Goal: Task Accomplishment & Management: Use online tool/utility

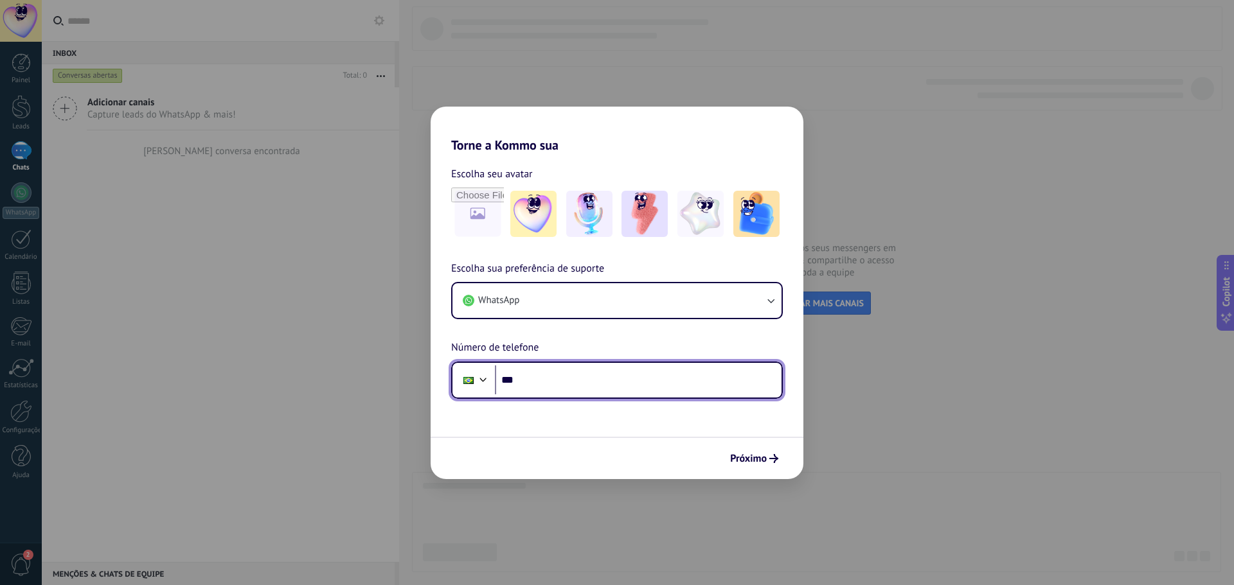
click at [538, 384] on input "***" at bounding box center [638, 381] width 287 height 30
type input "**********"
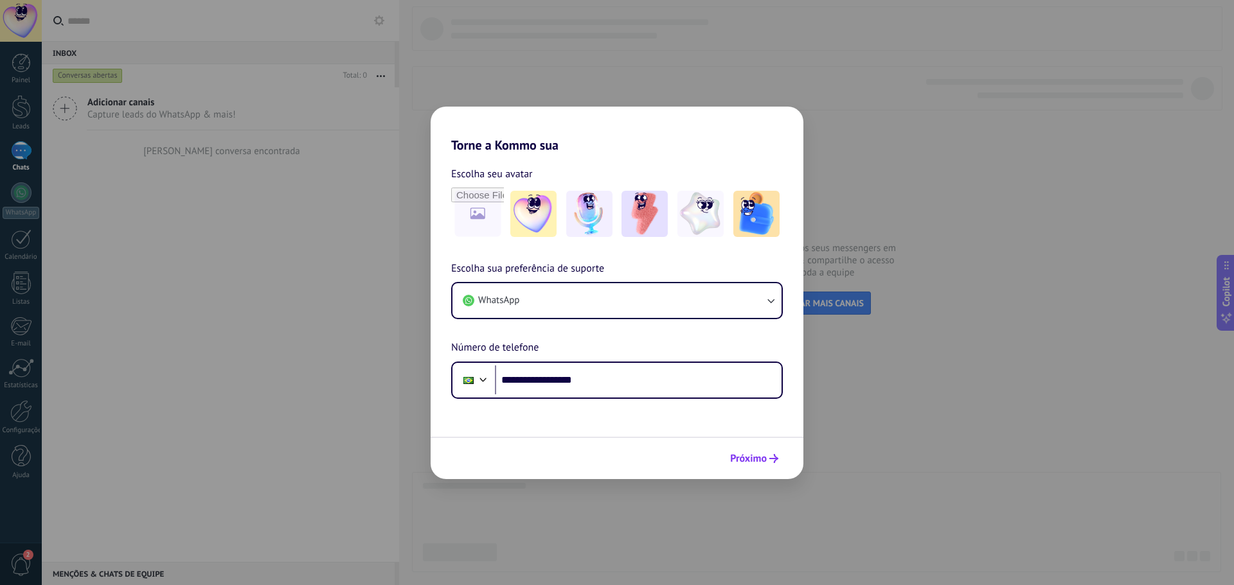
click at [752, 454] on span "Próximo" at bounding box center [748, 458] width 37 height 9
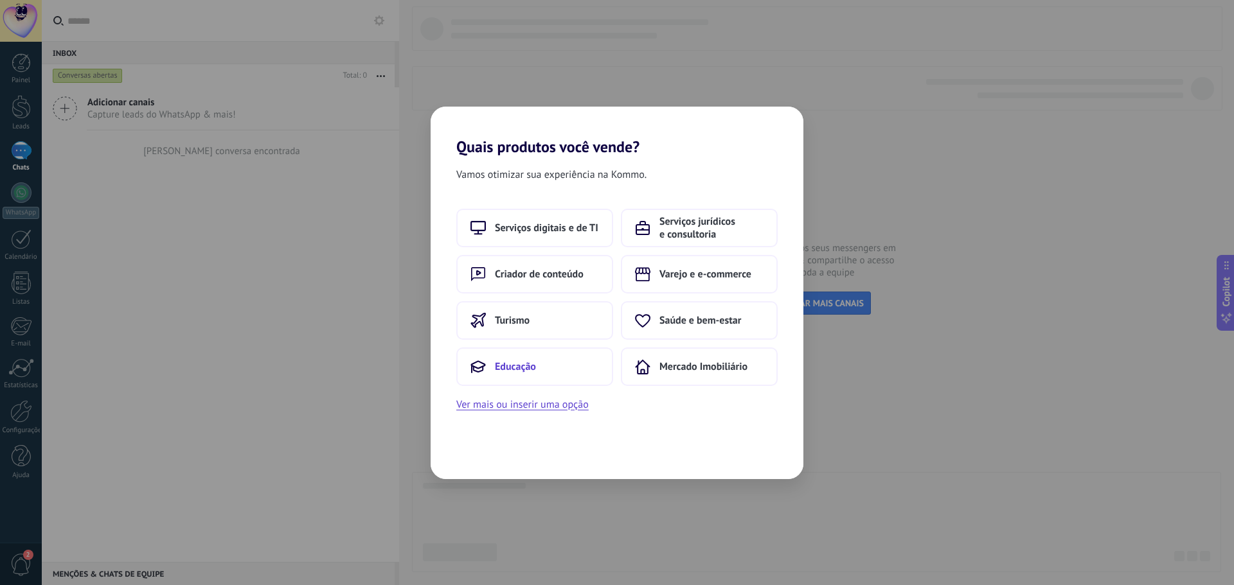
click at [546, 368] on button "Educação" at bounding box center [534, 367] width 157 height 39
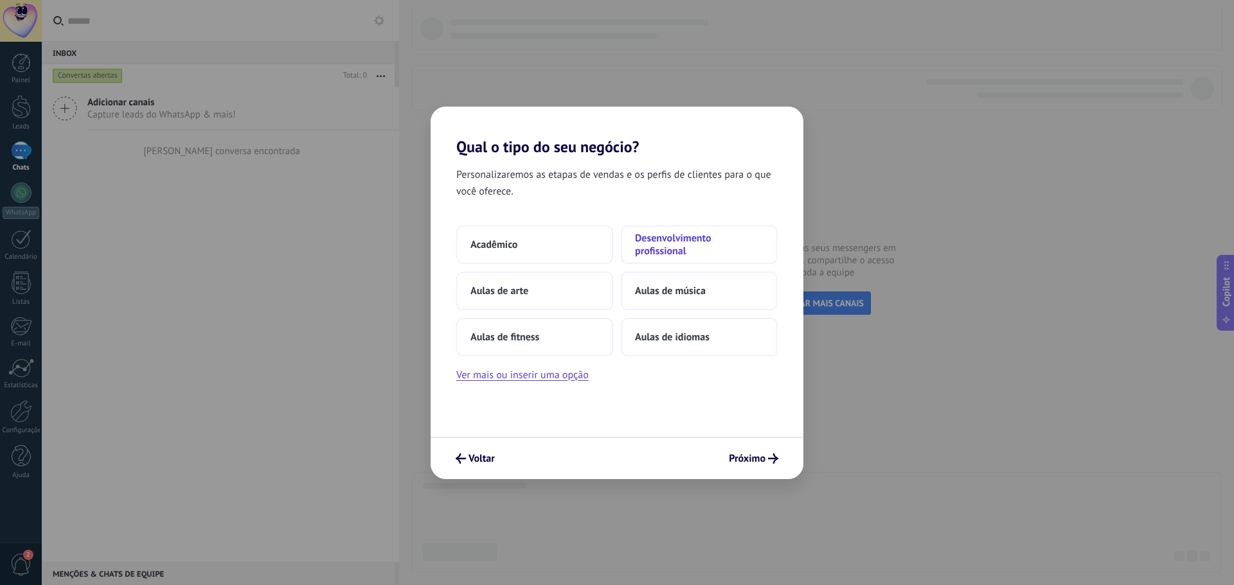
click at [690, 242] on span "Desenvolvimento profissional" at bounding box center [699, 245] width 129 height 26
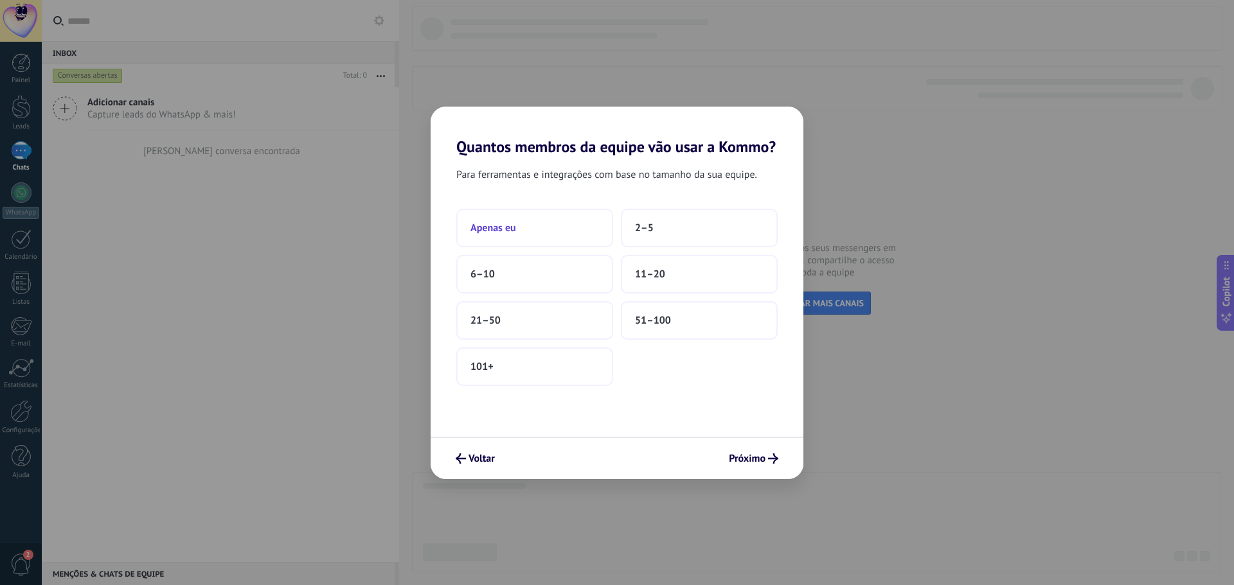
click at [554, 240] on button "Apenas eu" at bounding box center [534, 228] width 157 height 39
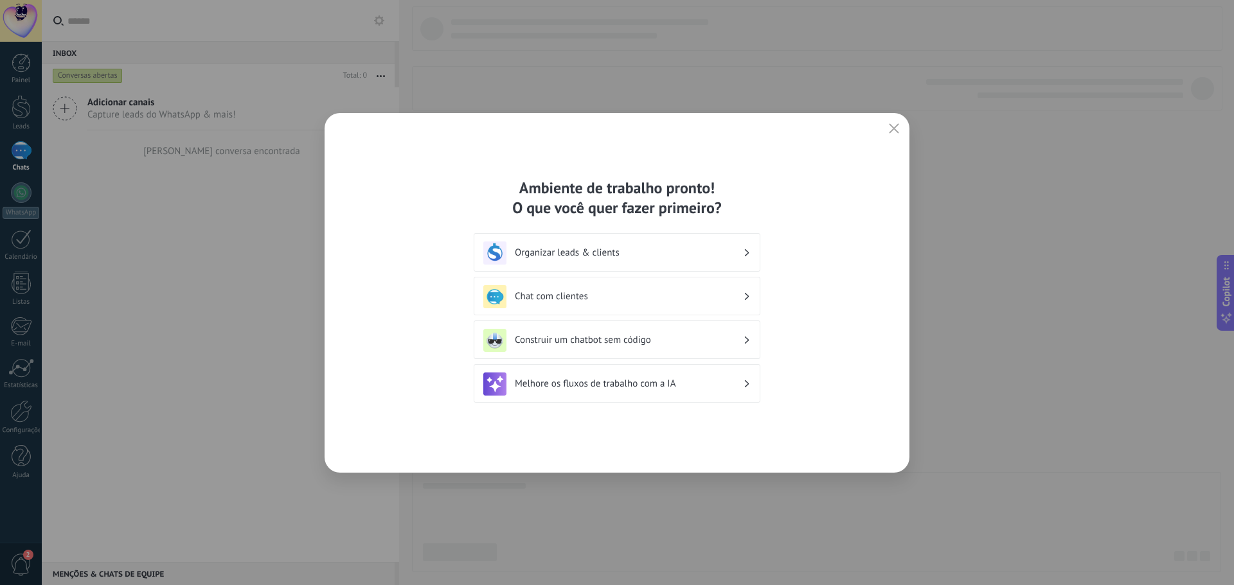
click at [587, 256] on h3 "Organizar leads & clients" at bounding box center [629, 253] width 228 height 12
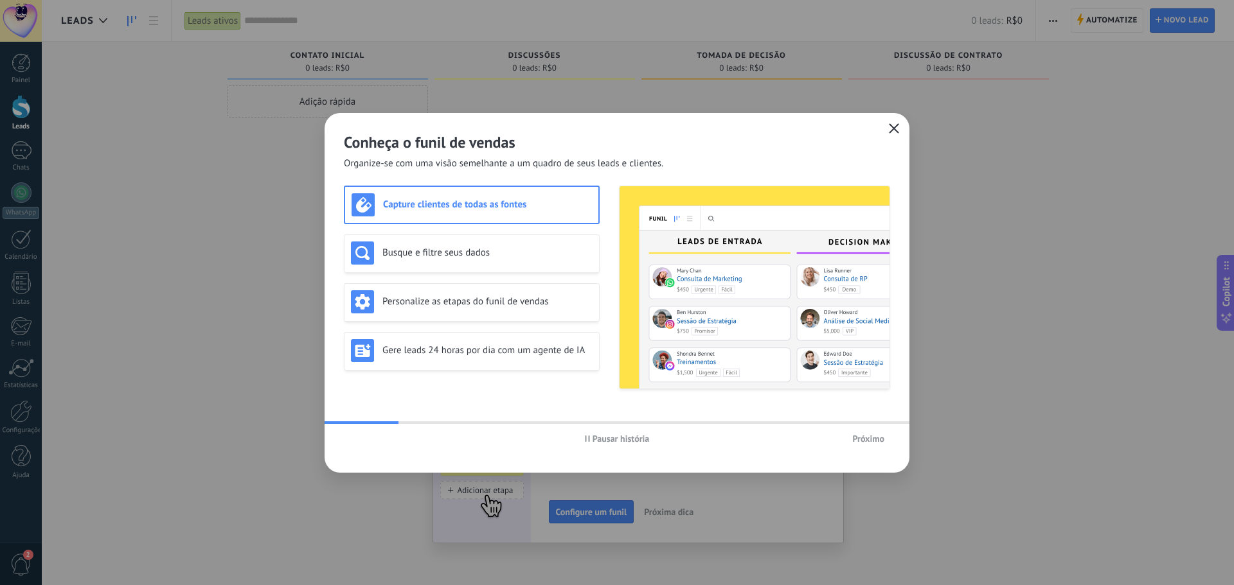
click at [891, 132] on icon "button" at bounding box center [894, 128] width 10 height 10
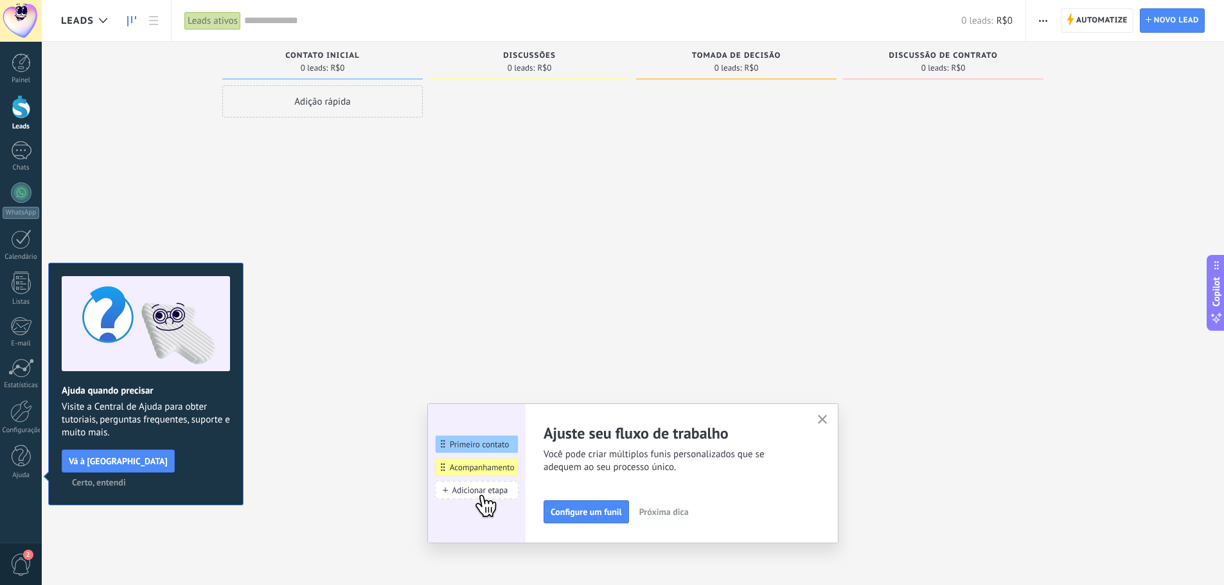
click at [742, 239] on div at bounding box center [736, 294] width 201 height 418
click at [126, 478] on span "Certo, entendi" at bounding box center [99, 482] width 54 height 9
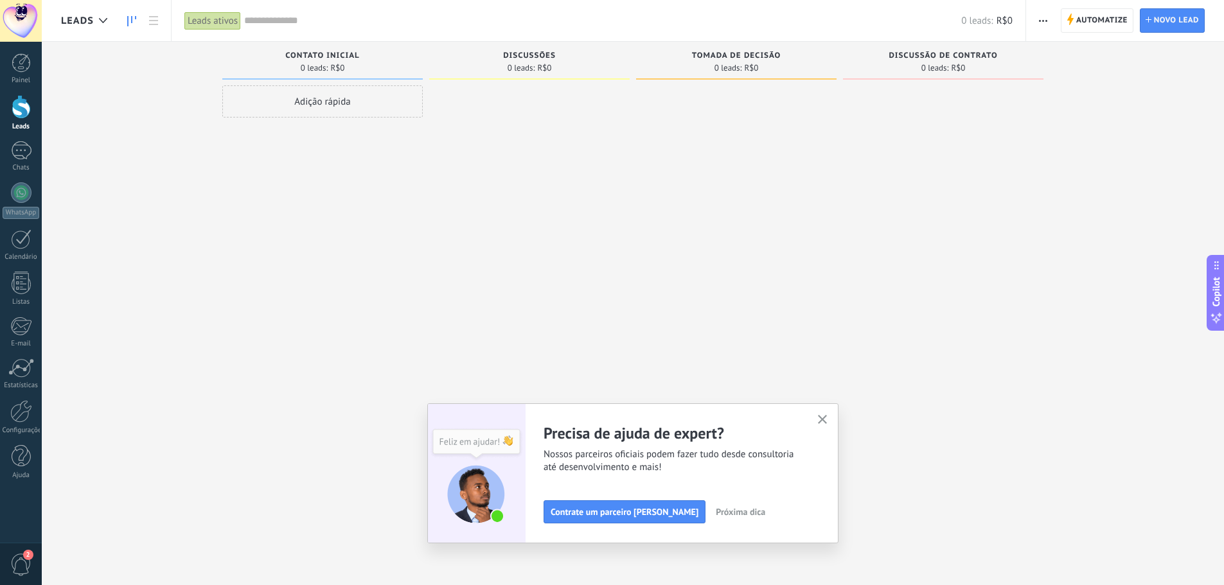
click at [825, 420] on icon "button" at bounding box center [823, 420] width 10 height 10
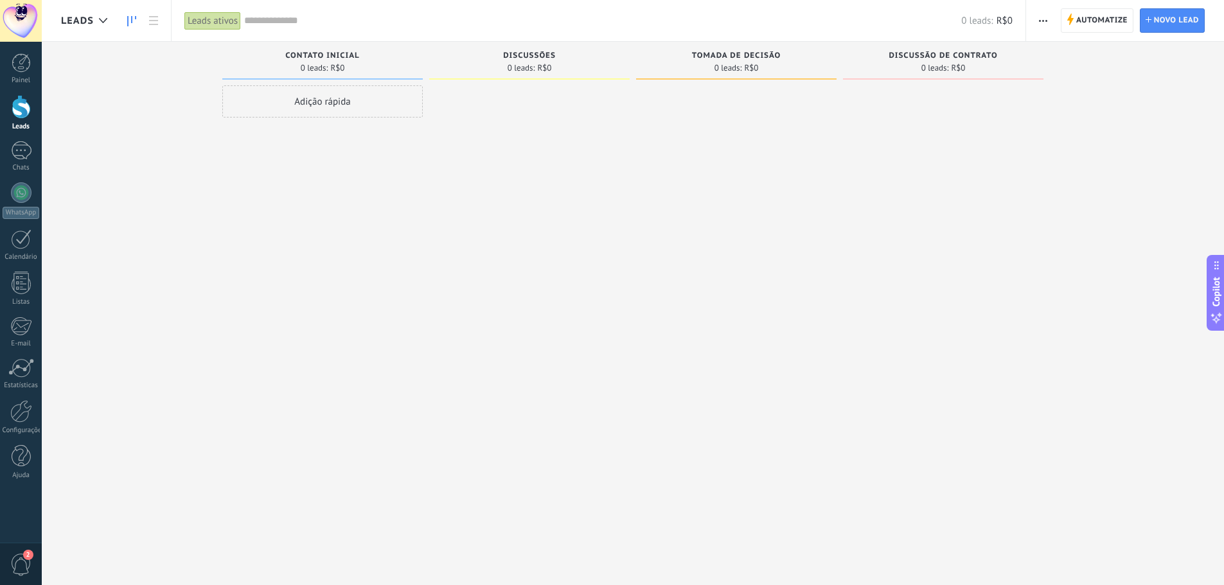
click at [21, 21] on div at bounding box center [21, 21] width 42 height 42
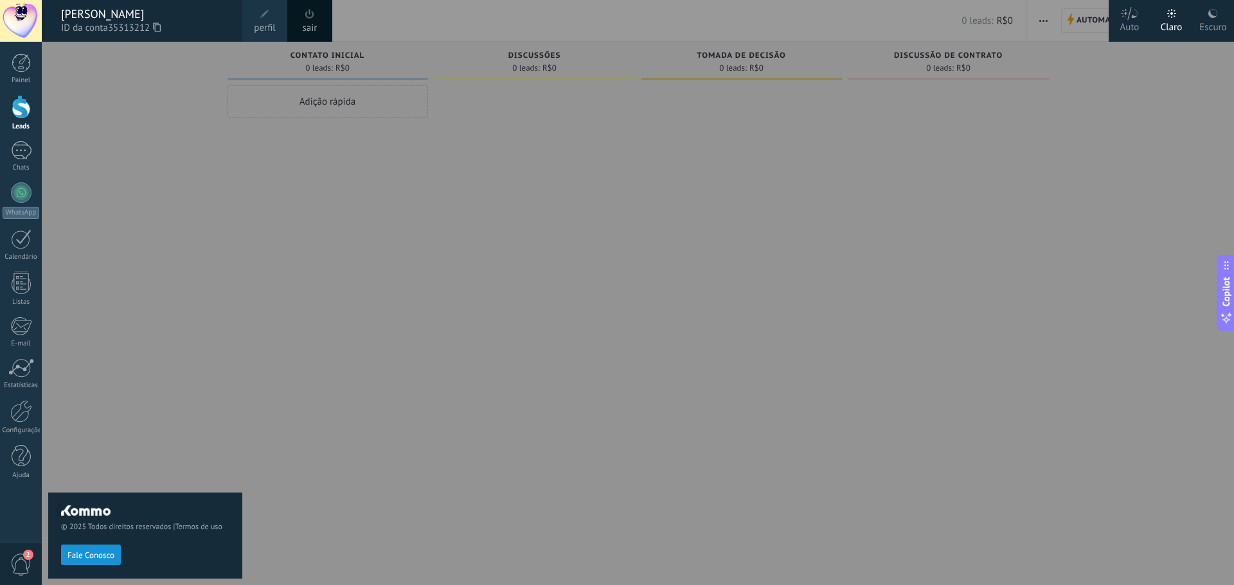
click at [404, 233] on div at bounding box center [659, 292] width 1234 height 585
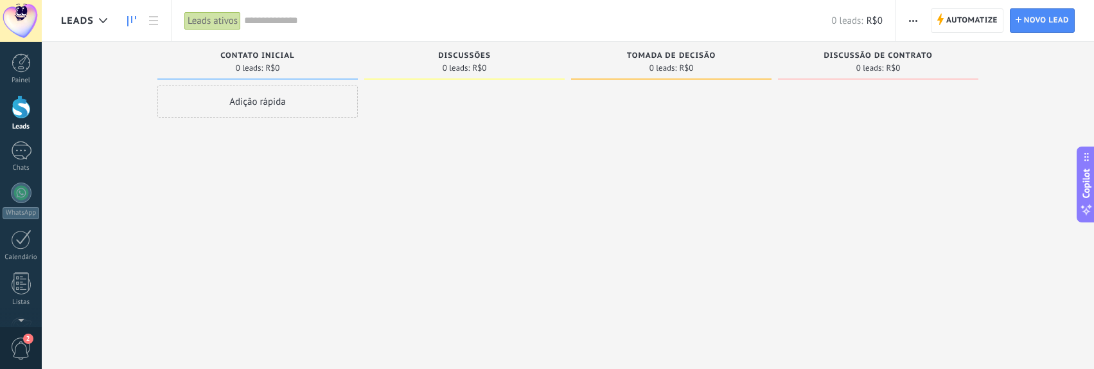
click at [563, 136] on div at bounding box center [464, 185] width 201 height 201
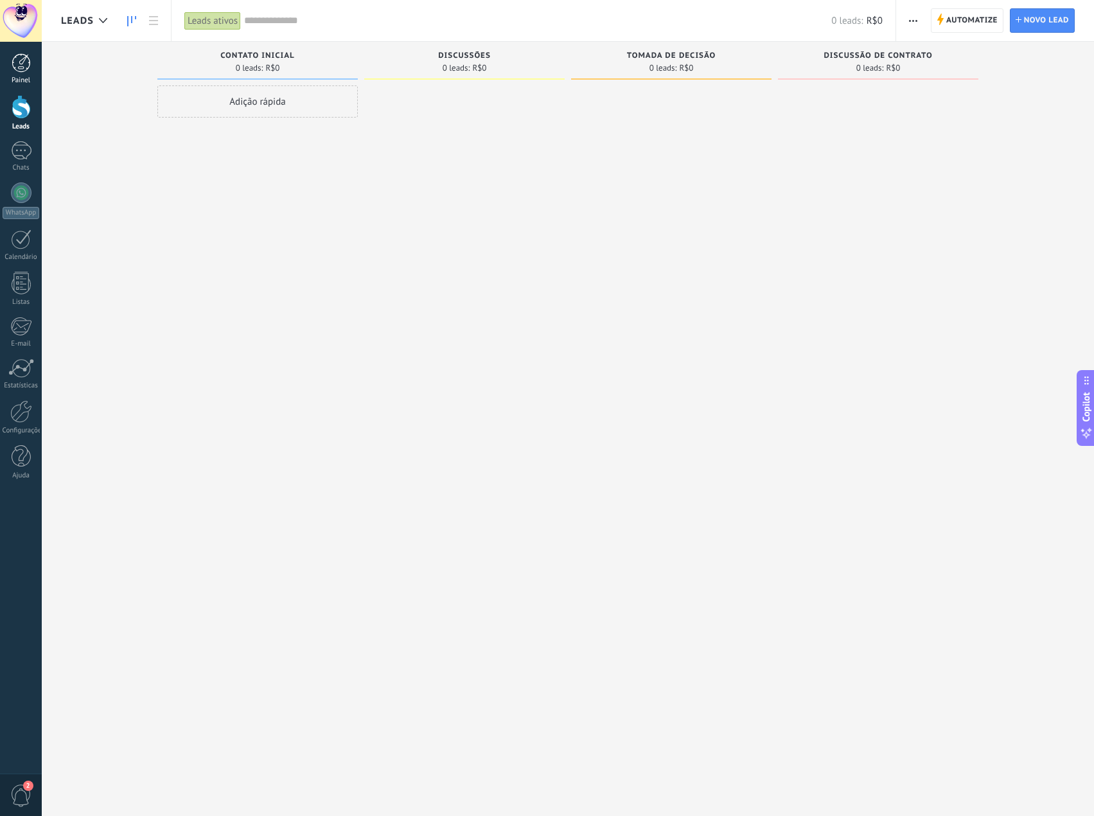
click at [13, 69] on div at bounding box center [21, 62] width 19 height 19
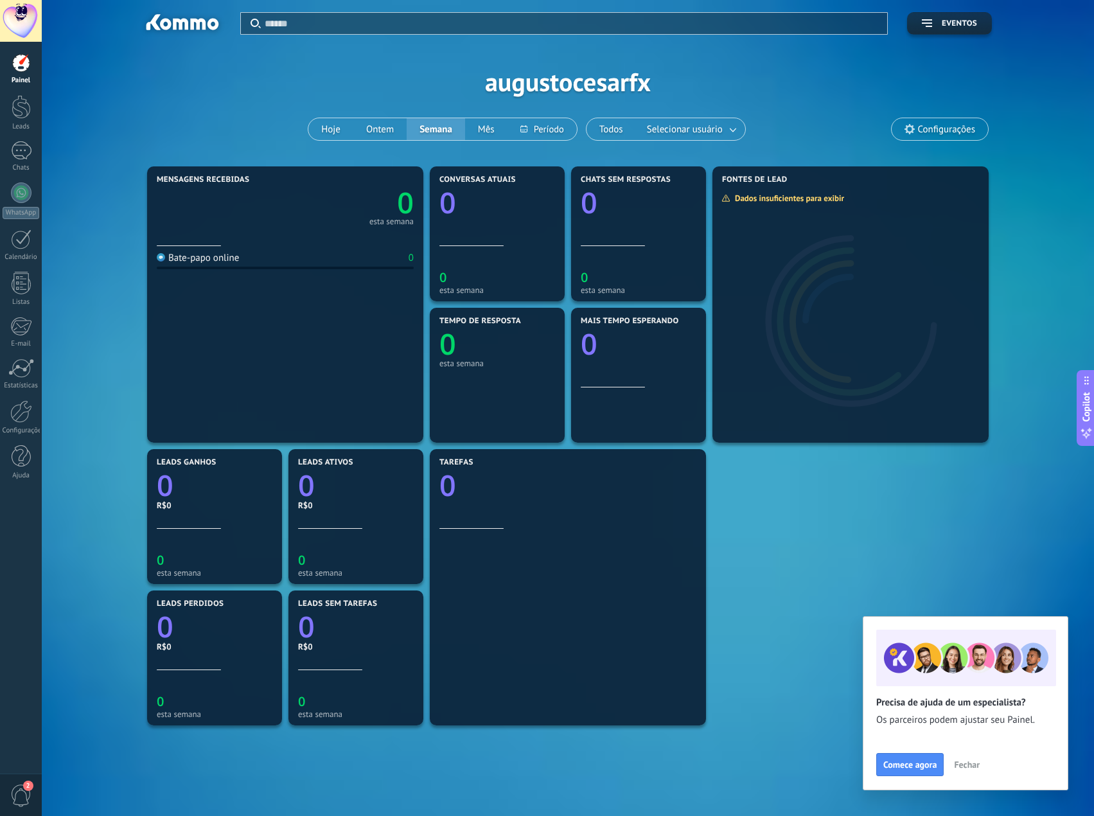
click at [19, 28] on div at bounding box center [21, 21] width 42 height 42
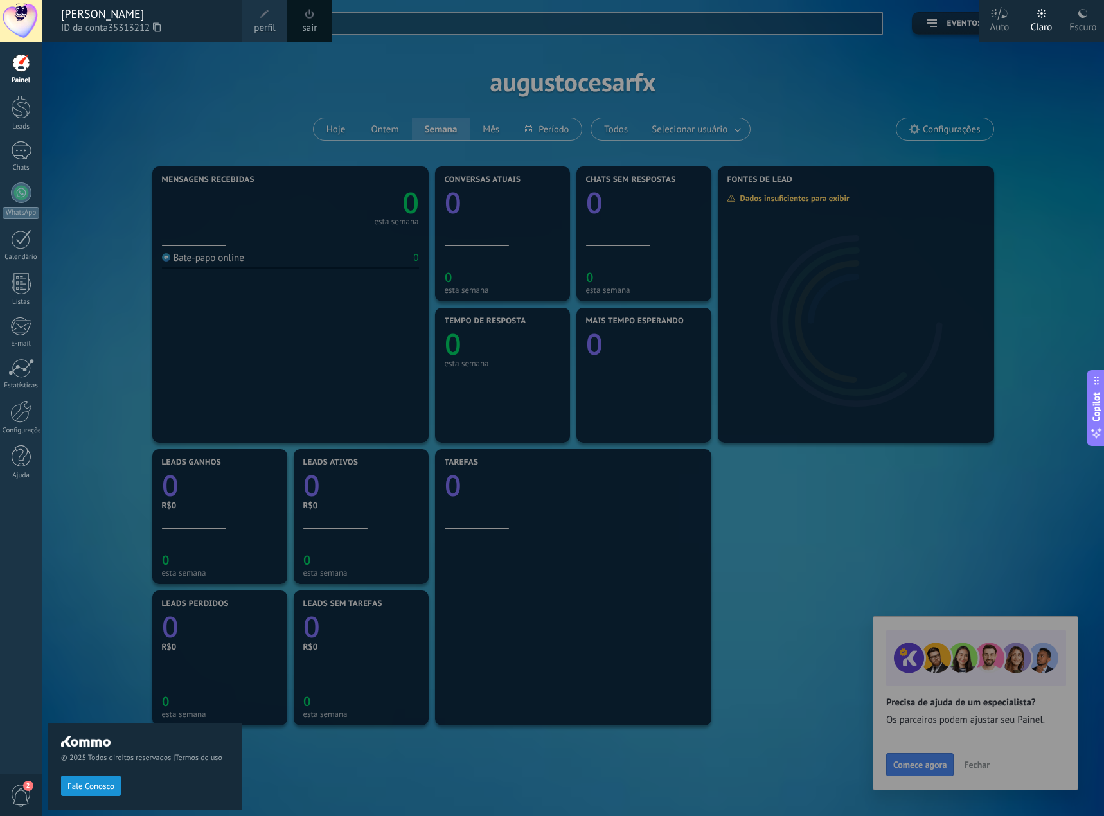
click at [27, 27] on div at bounding box center [21, 21] width 42 height 42
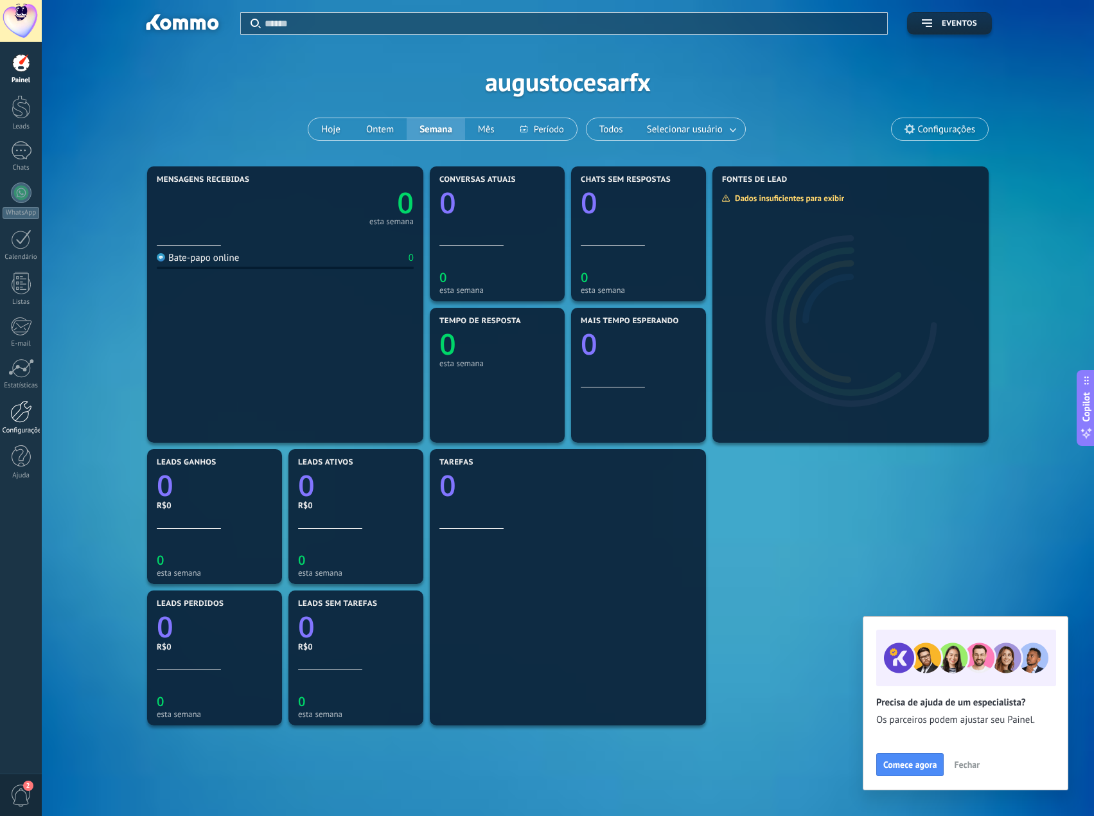
click at [15, 421] on div at bounding box center [21, 411] width 22 height 22
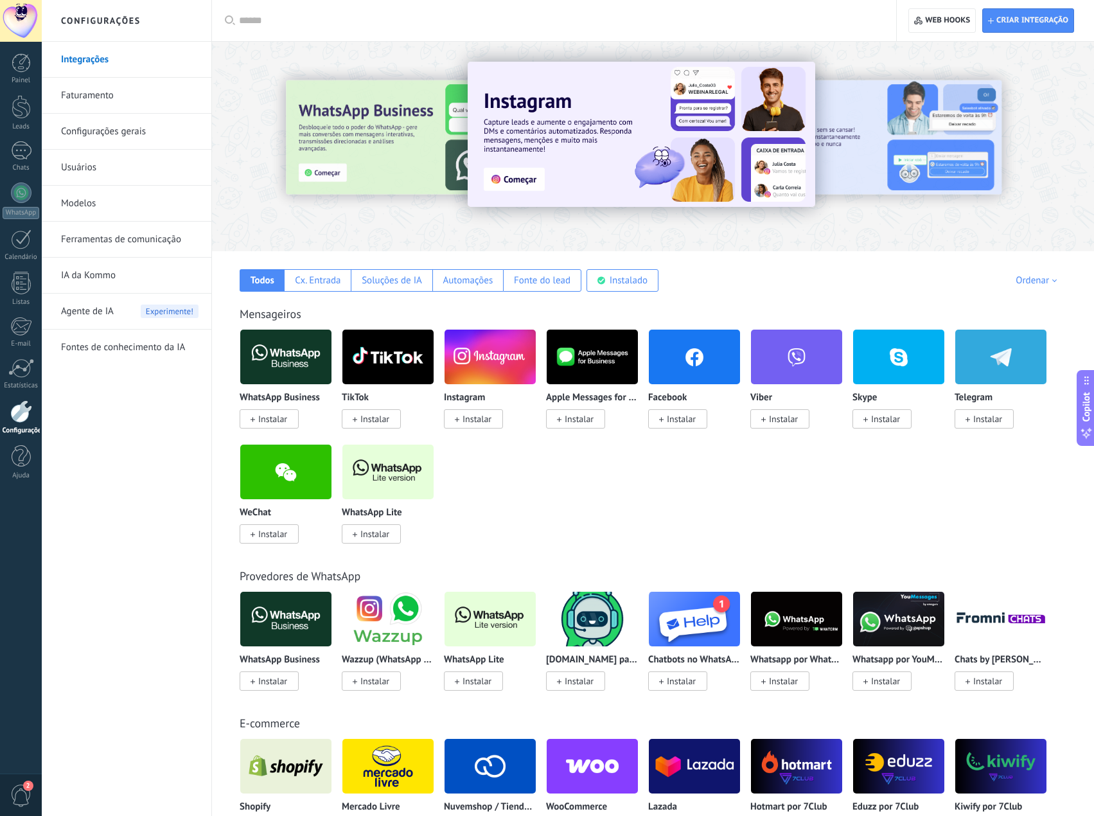
click at [504, 364] on img at bounding box center [490, 357] width 91 height 62
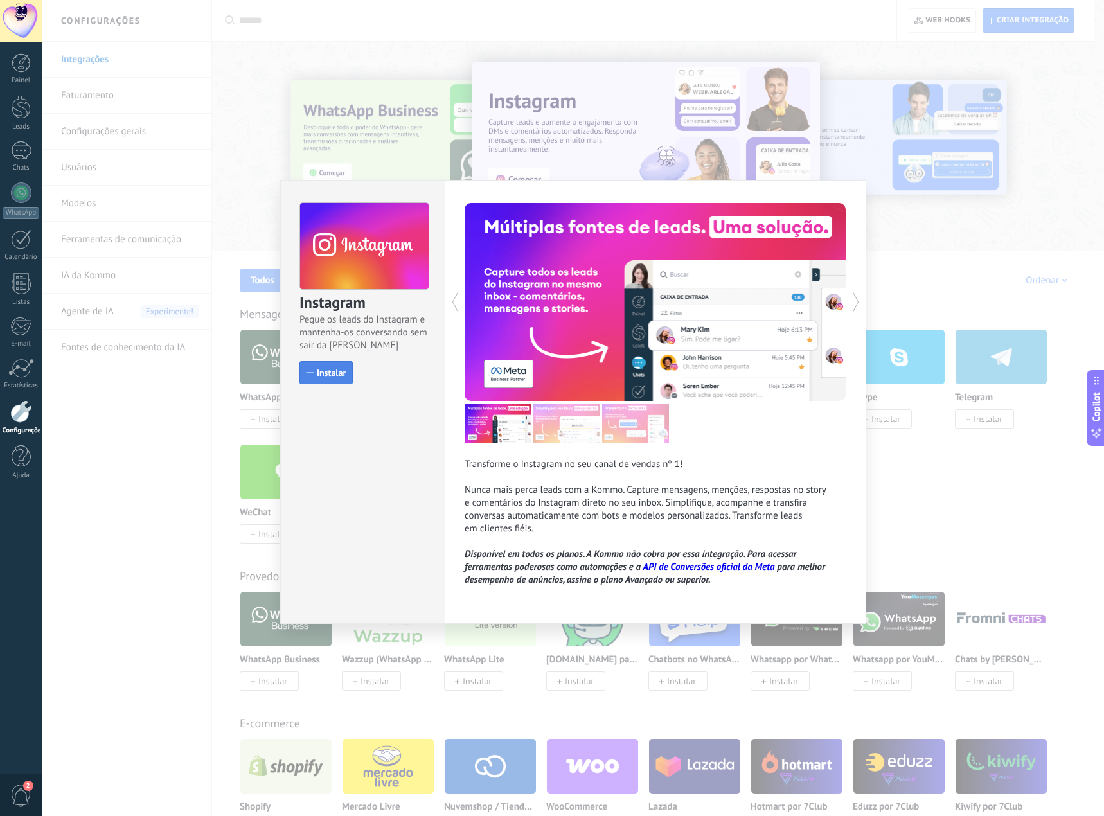
click at [336, 380] on button "Instalar" at bounding box center [325, 372] width 53 height 23
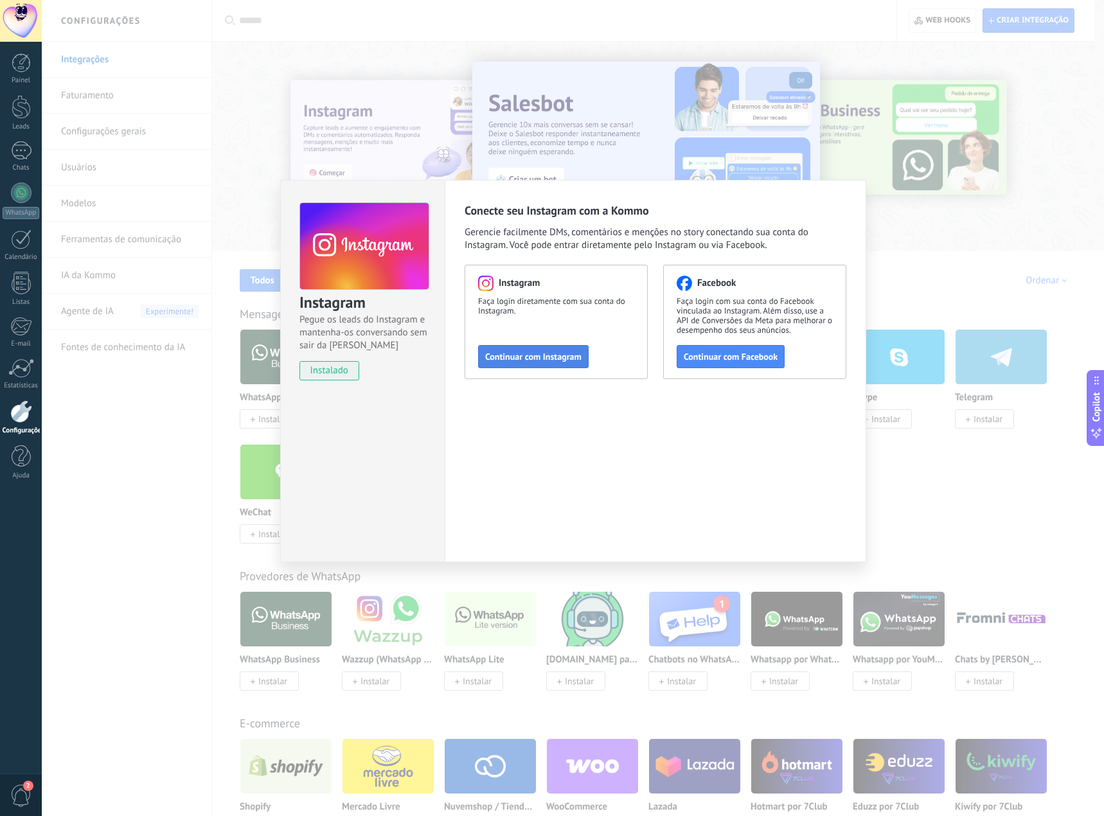
click at [528, 359] on span "Continuar com Instagram" at bounding box center [533, 356] width 96 height 9
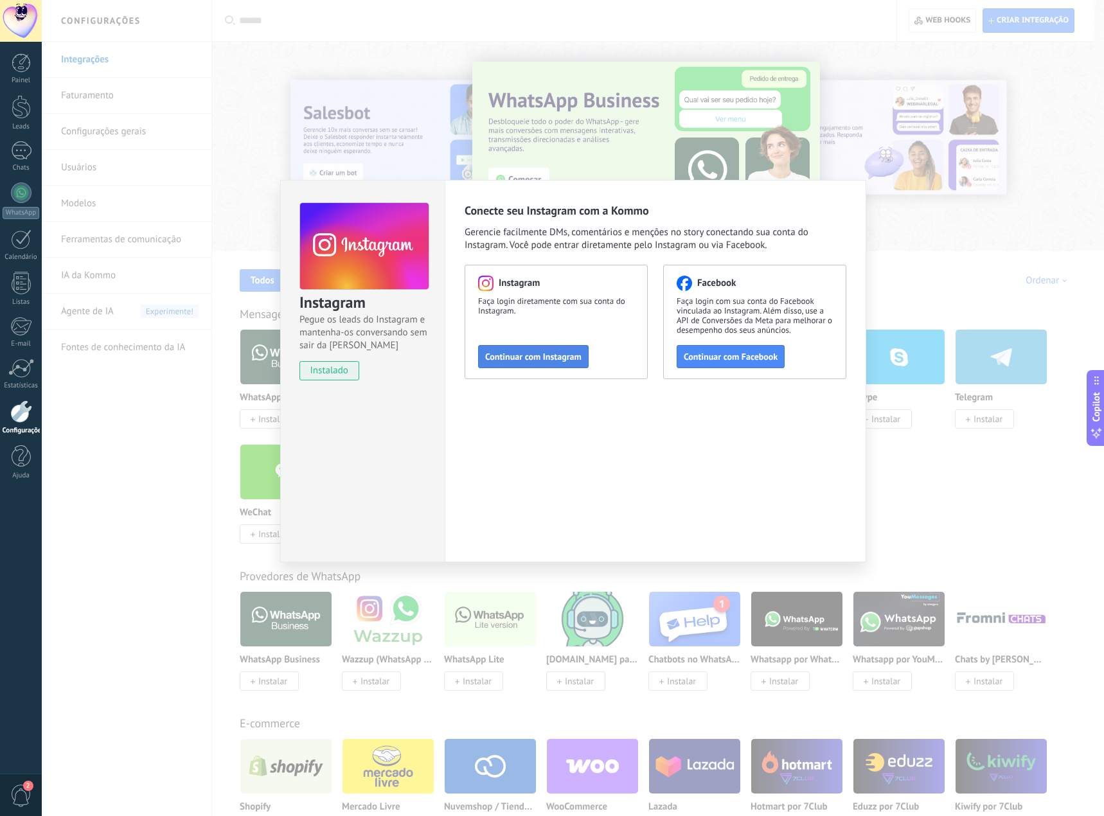
click at [538, 361] on span "Continuar com Instagram" at bounding box center [533, 356] width 96 height 9
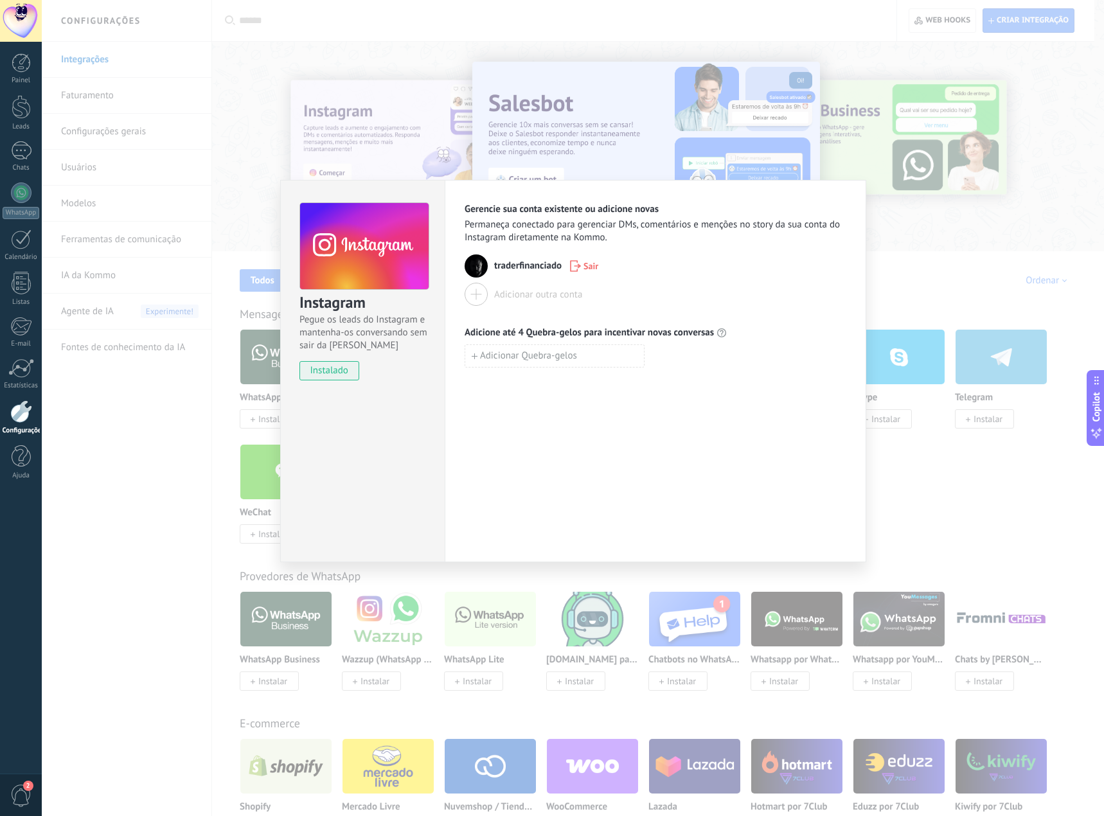
click at [562, 295] on div "Adicionar outra conta" at bounding box center [538, 295] width 88 height 12
click at [578, 265] on icon "button" at bounding box center [575, 266] width 11 height 12
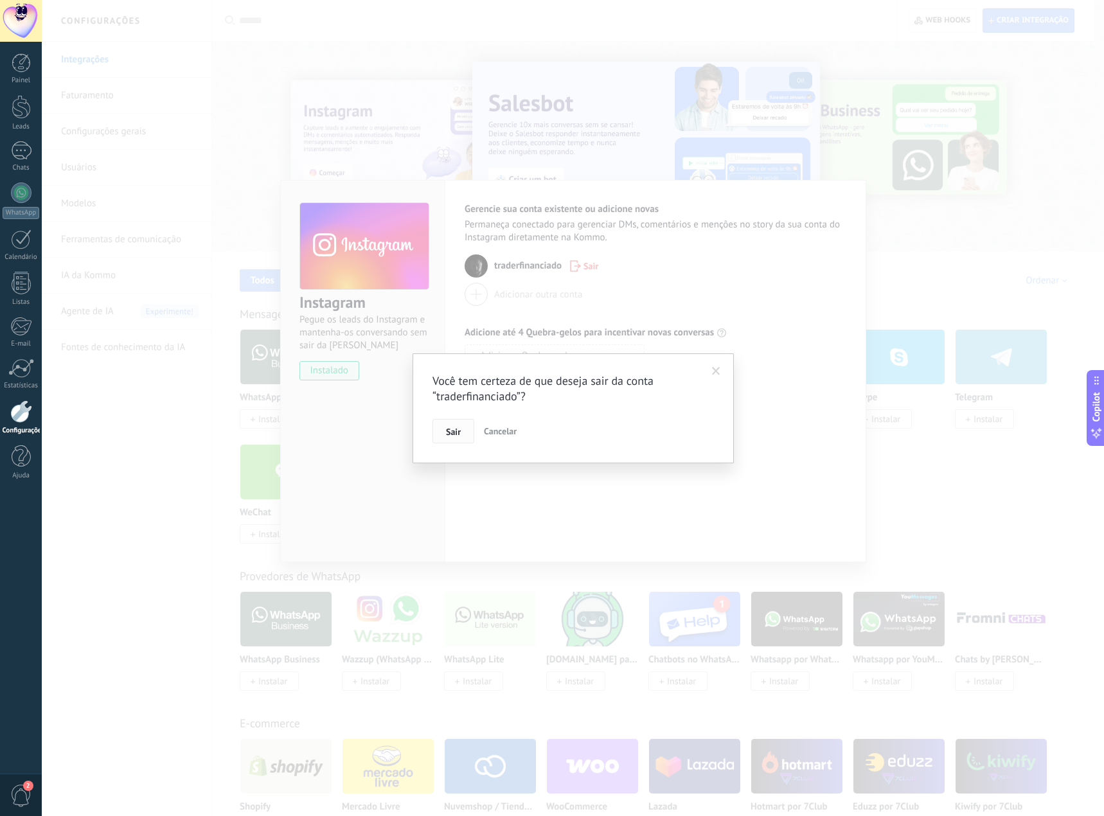
click at [451, 431] on span "Sair" at bounding box center [453, 431] width 15 height 9
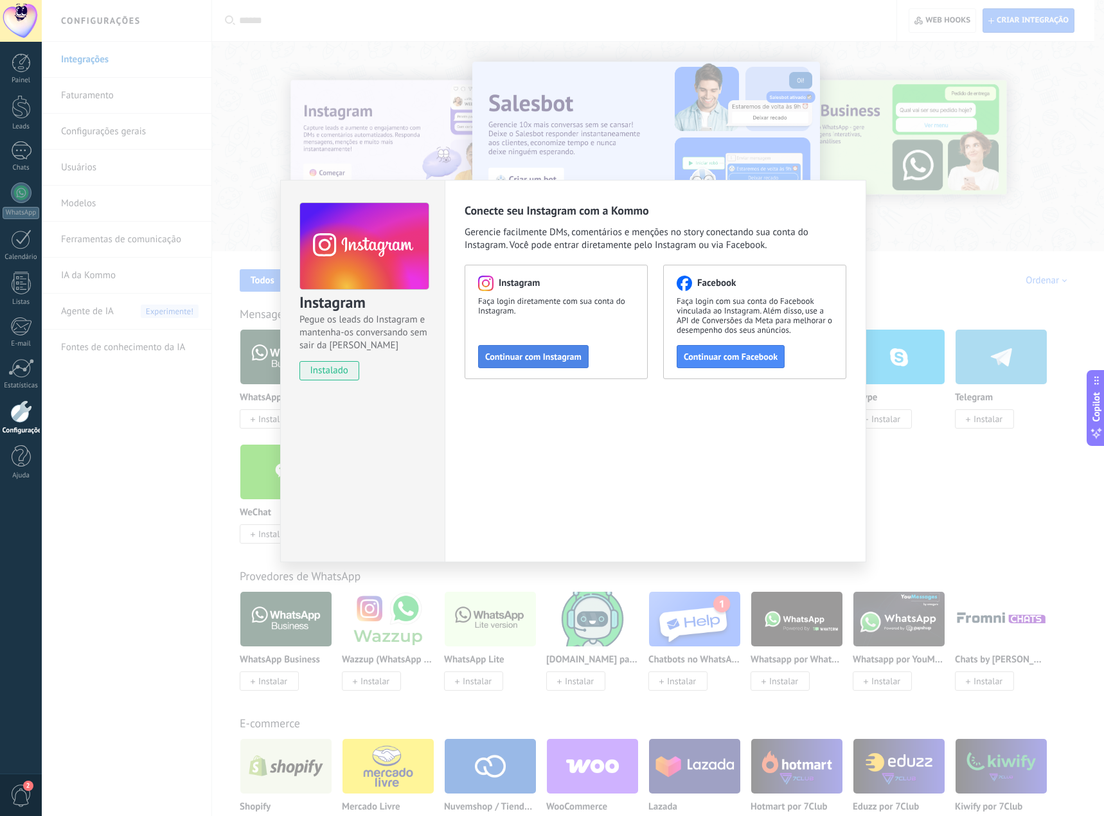
click at [542, 364] on button "Continuar com Instagram" at bounding box center [533, 356] width 111 height 23
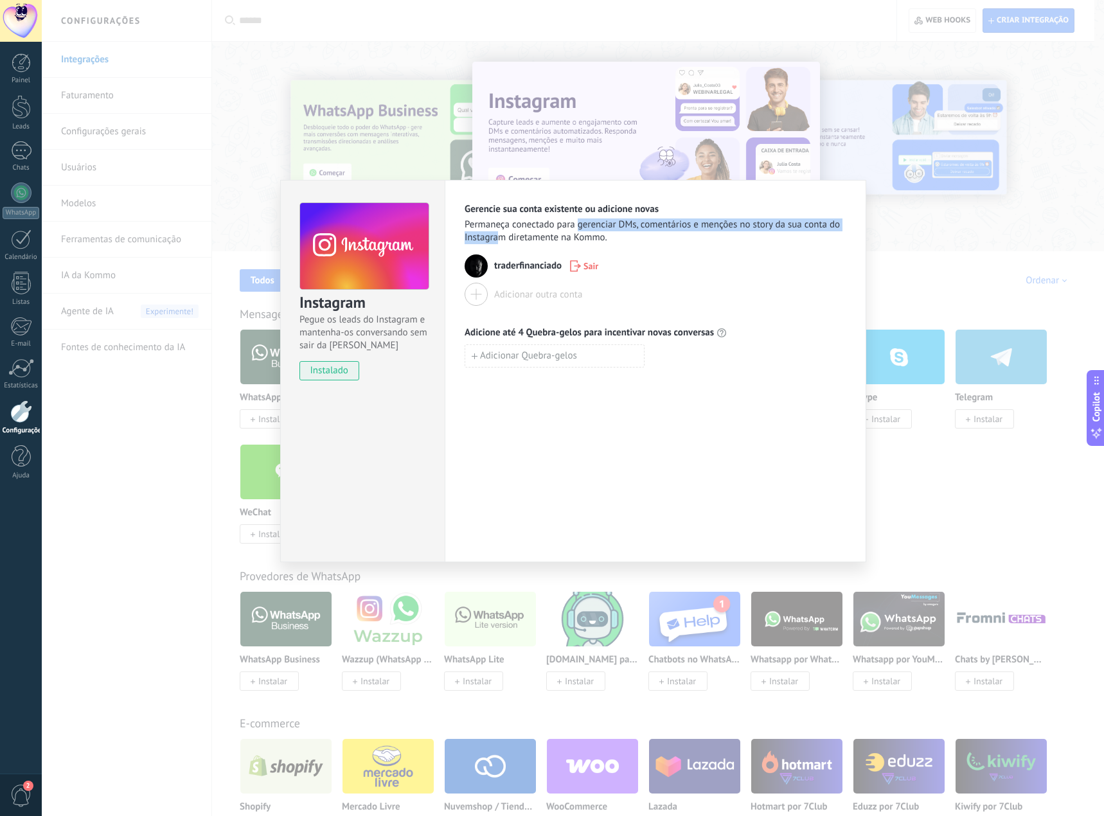
drag, startPoint x: 502, startPoint y: 233, endPoint x: 578, endPoint y: 227, distance: 76.6
click at [578, 227] on span "Permaneça conectado para gerenciar DMs, comentários e menções no story da sua c…" at bounding box center [656, 231] width 382 height 26
click at [686, 229] on span "Permaneça conectado para gerenciar DMs, comentários e menções no story da sua c…" at bounding box center [656, 231] width 382 height 26
drag, startPoint x: 537, startPoint y: 292, endPoint x: 636, endPoint y: 265, distance: 102.6
click at [636, 265] on div "traderfinanciado Sair Adicionar outra conta" at bounding box center [656, 279] width 382 height 51
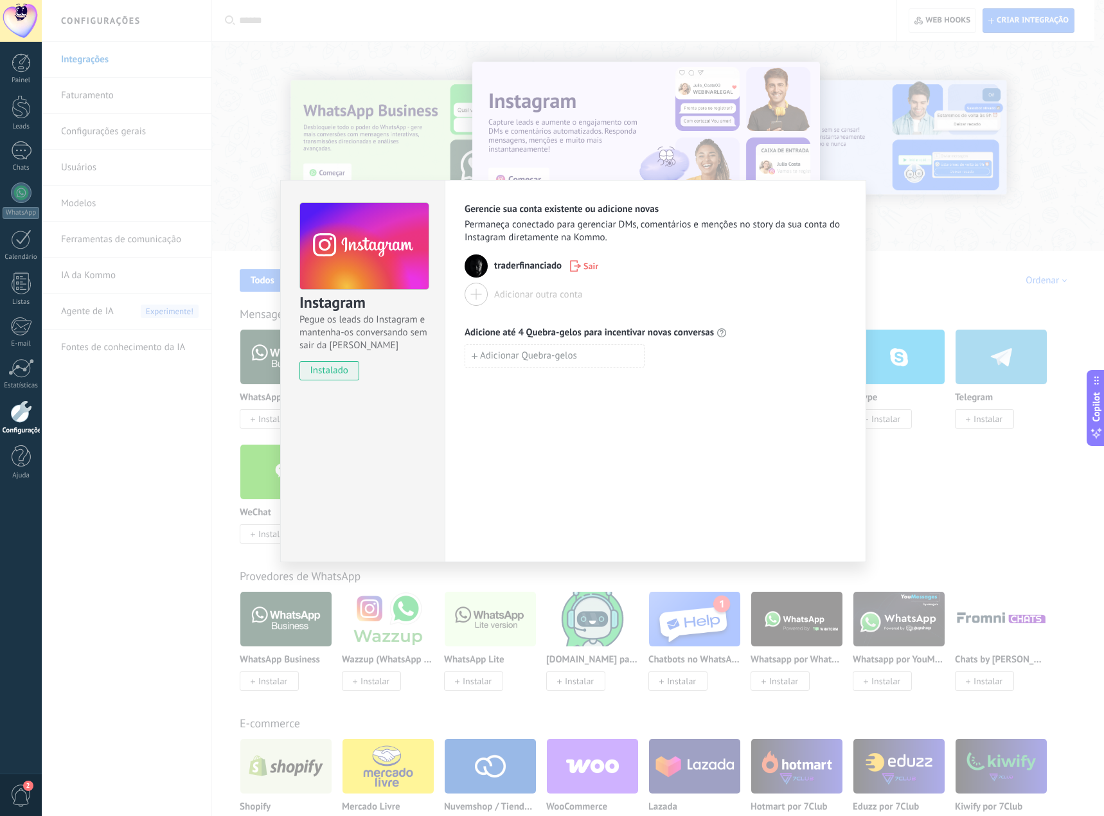
click at [577, 275] on button "Sair" at bounding box center [584, 265] width 40 height 19
click at [580, 274] on button "Sair" at bounding box center [584, 265] width 40 height 19
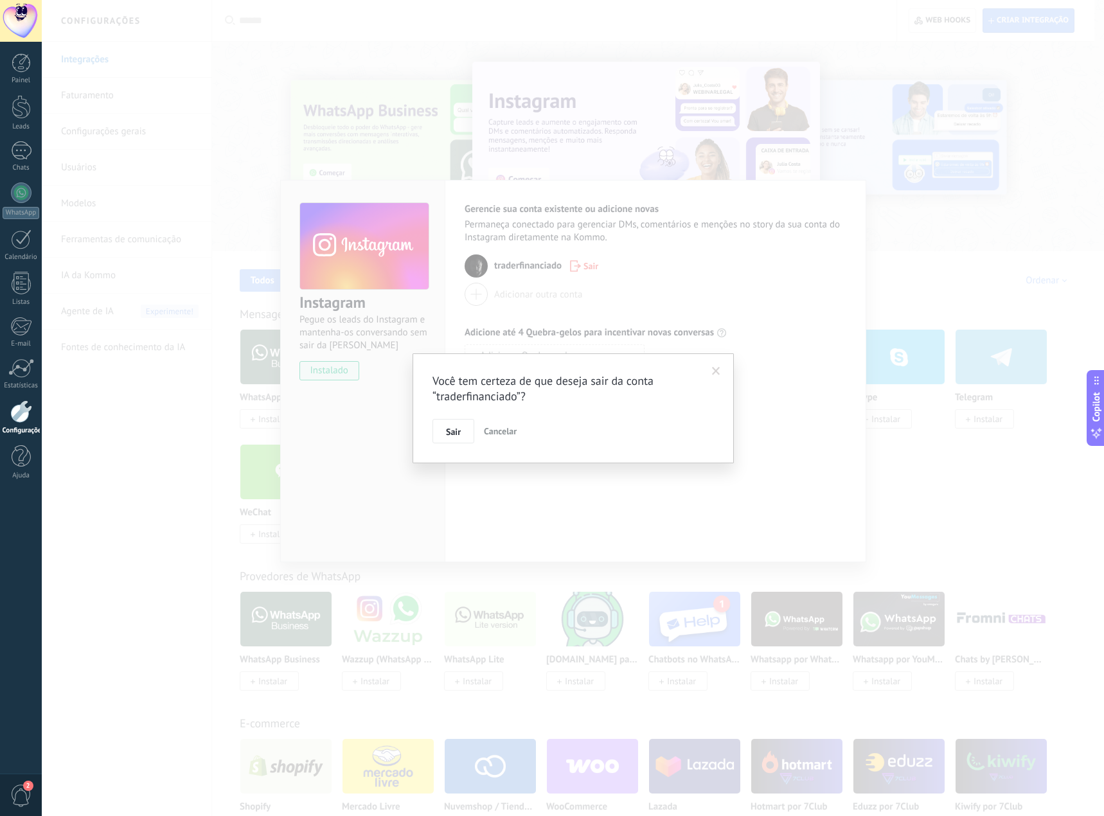
click at [589, 261] on div "Você tem certeza de que deseja sair da conta “traderfinanciado”? Sair Cancelar" at bounding box center [573, 408] width 1062 height 816
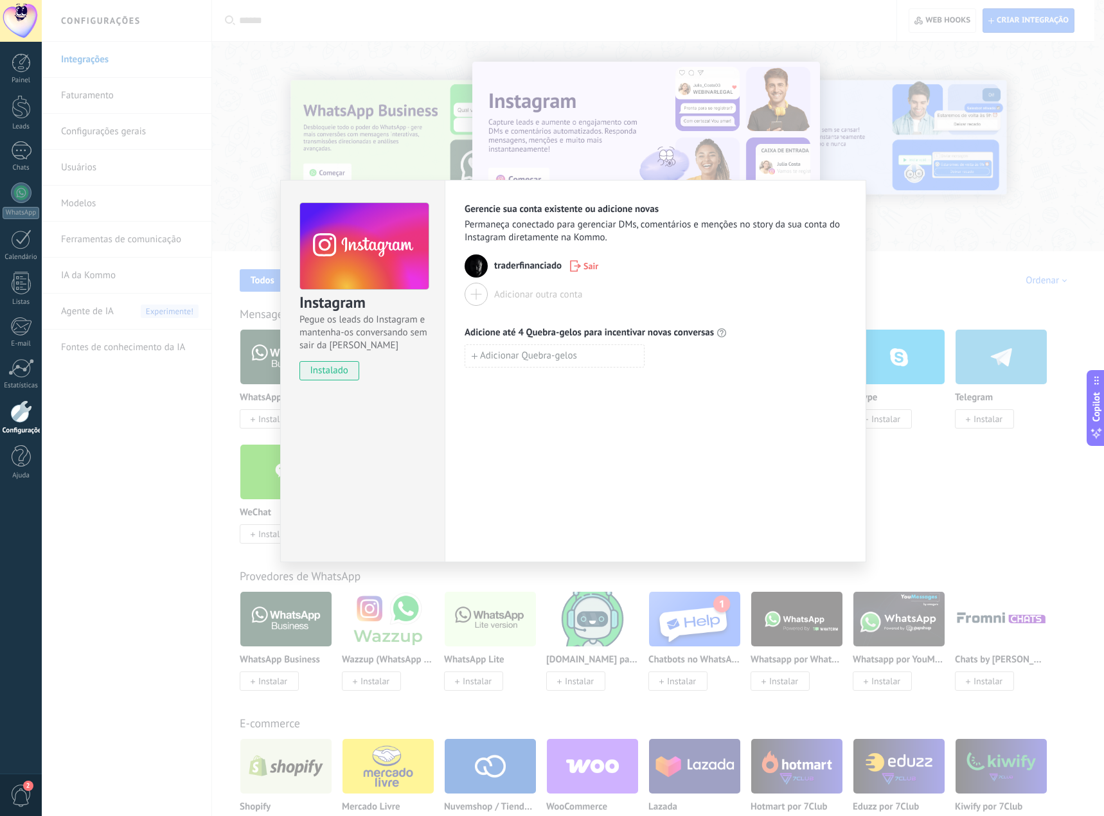
click at [589, 262] on span "Sair" at bounding box center [591, 266] width 15 height 9
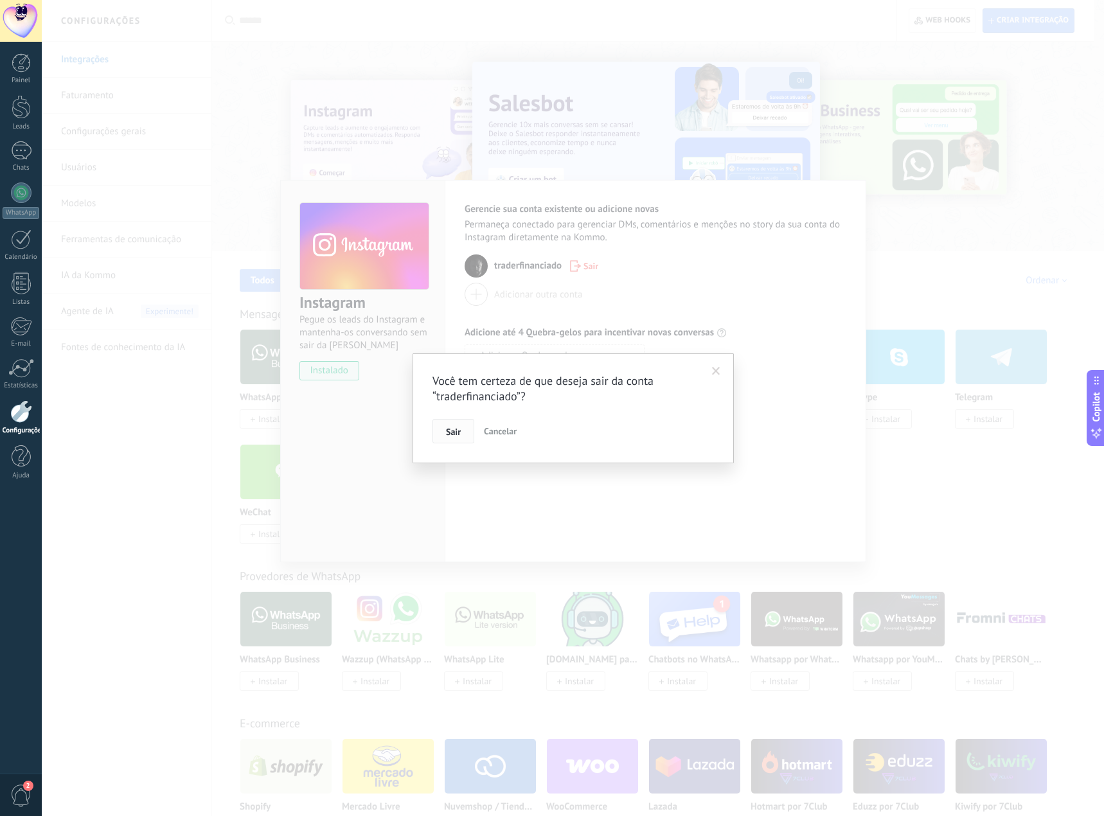
click at [466, 427] on button "Sair" at bounding box center [453, 431] width 42 height 24
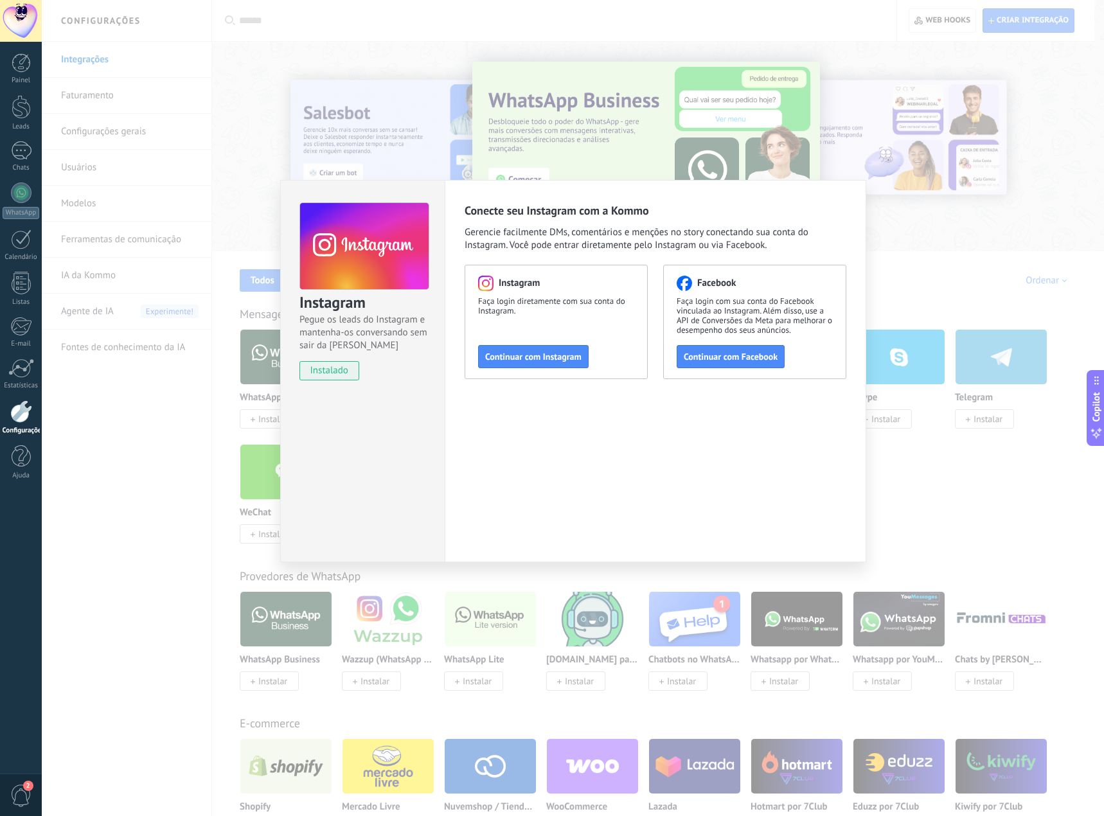
drag, startPoint x: 539, startPoint y: 364, endPoint x: 588, endPoint y: 451, distance: 100.1
click at [588, 451] on div "Conecte seu Instagram com a Kommo Gerencie facilmente DMs, comentários e mençõe…" at bounding box center [656, 371] width 422 height 382
click at [555, 358] on span "Continuar com Instagram" at bounding box center [533, 356] width 96 height 9
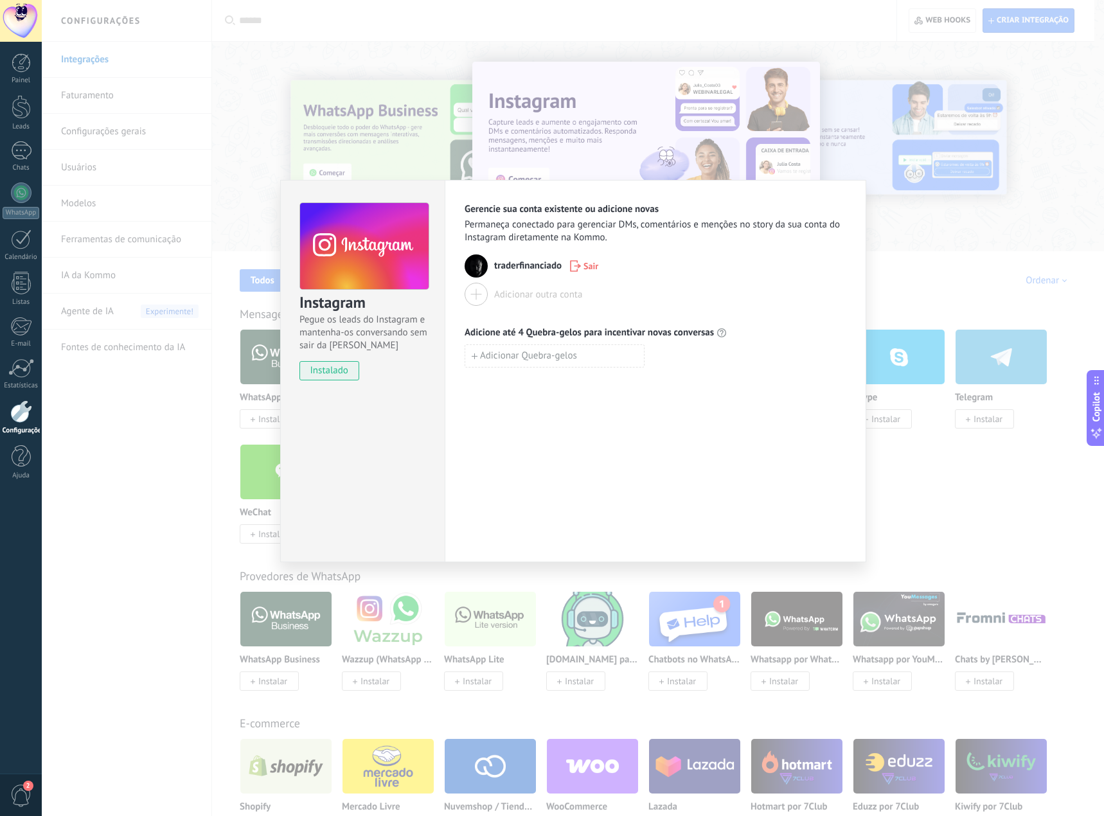
click at [585, 271] on span "Sair" at bounding box center [591, 266] width 15 height 9
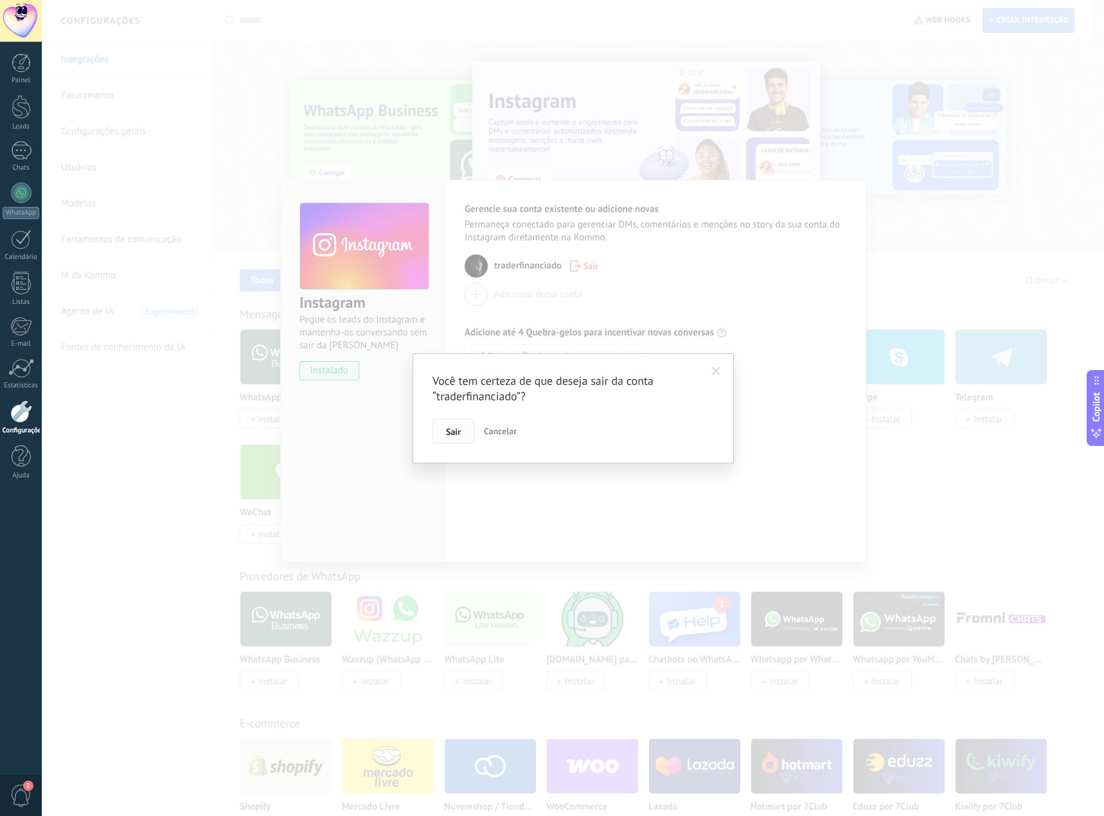
click at [443, 436] on button "Sair" at bounding box center [453, 431] width 42 height 24
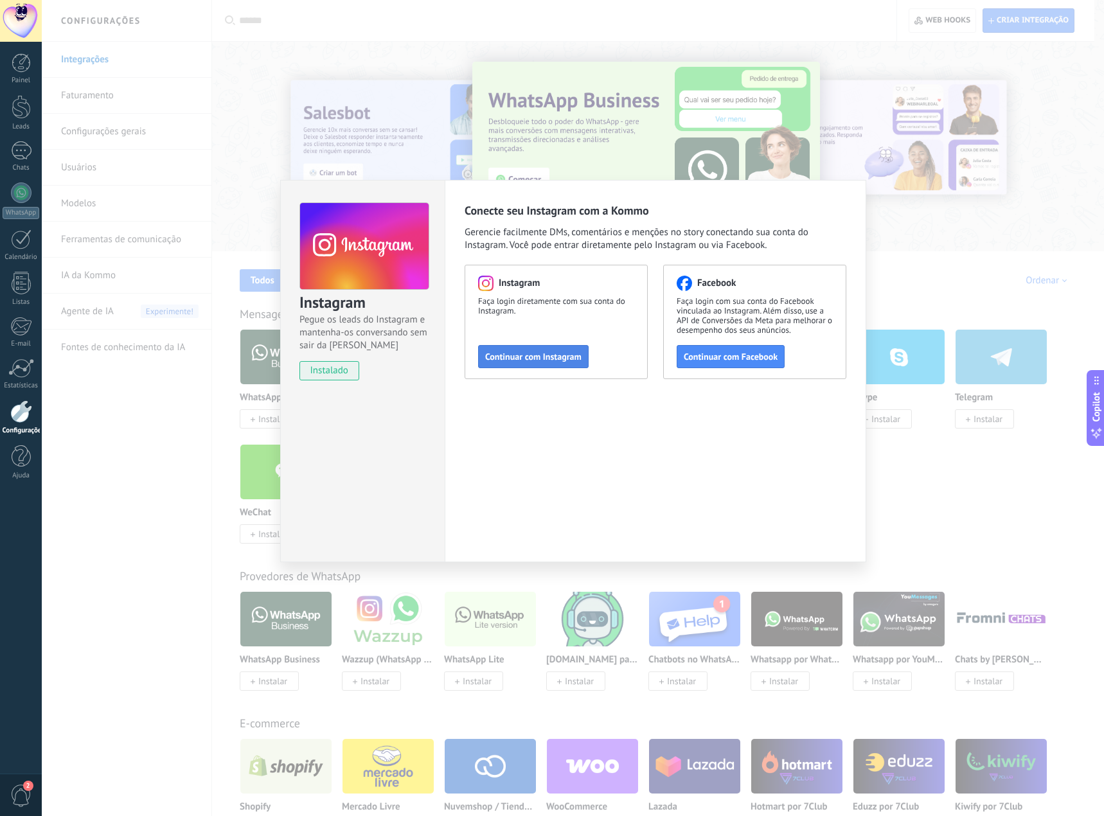
click at [545, 359] on span "Continuar com Instagram" at bounding box center [533, 356] width 96 height 9
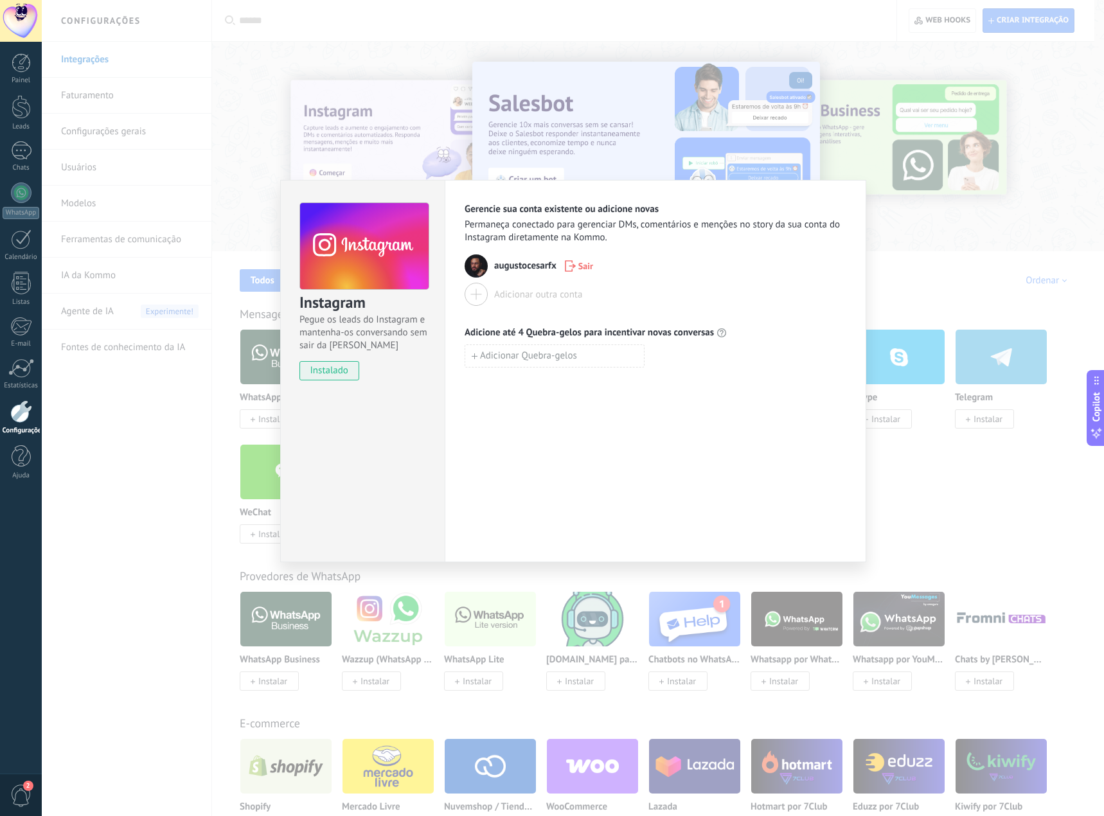
click at [525, 266] on span "augustocesarfx" at bounding box center [525, 266] width 62 height 13
click at [519, 271] on span "augustocesarfx" at bounding box center [525, 266] width 62 height 13
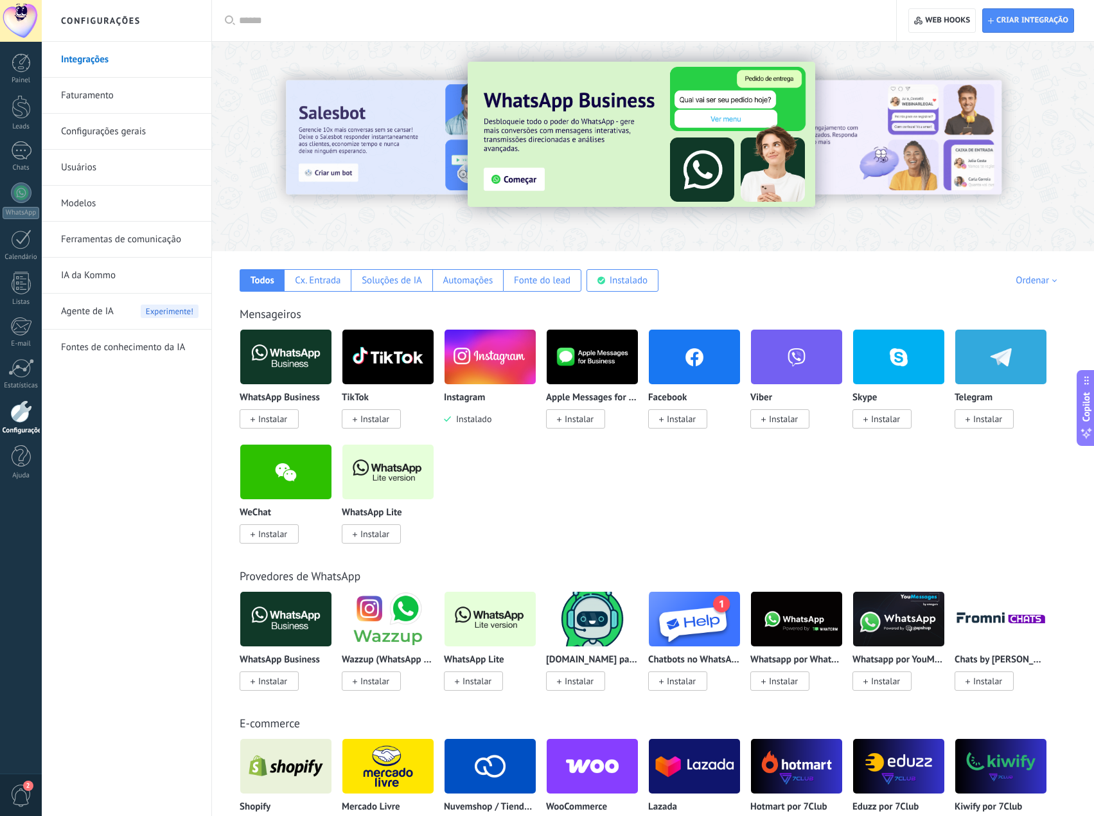
click at [483, 361] on img at bounding box center [490, 357] width 91 height 62
click at [24, 74] on link "Painel" at bounding box center [21, 68] width 42 height 31
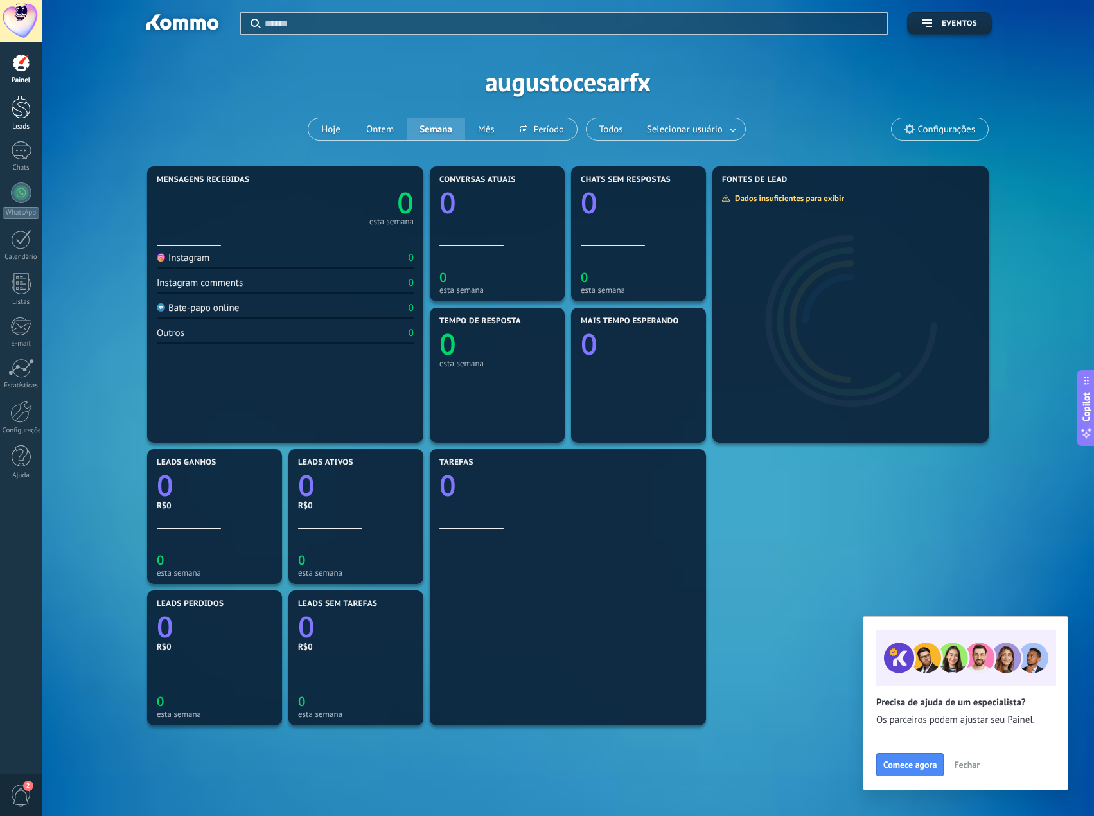
click at [12, 119] on link "Leads" at bounding box center [21, 113] width 42 height 36
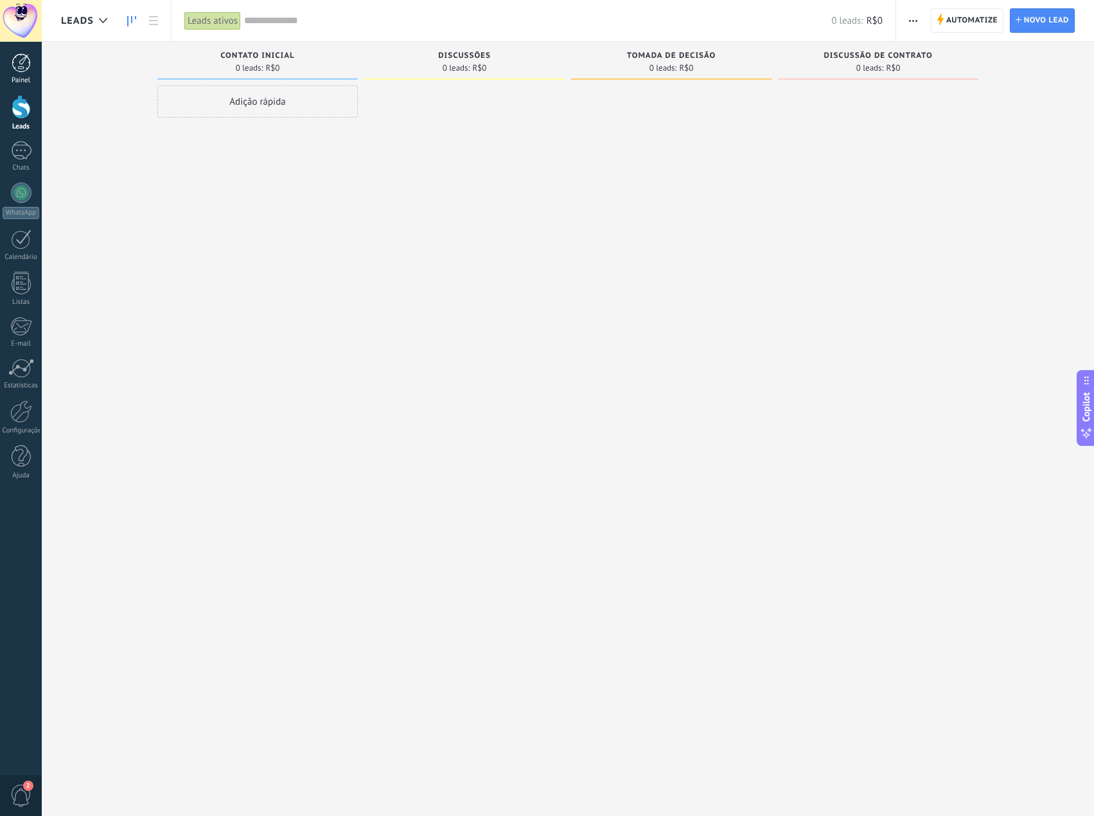
click at [19, 82] on div "Painel" at bounding box center [21, 80] width 37 height 8
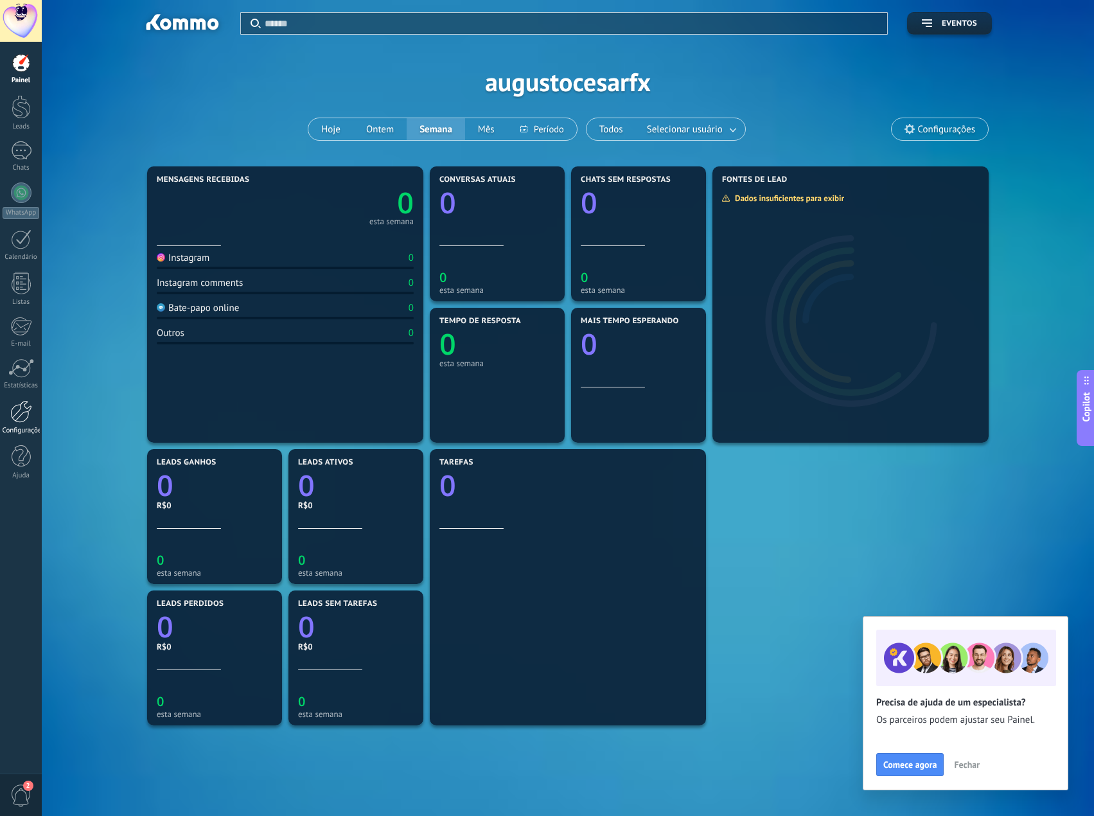
click at [26, 428] on div "Configurações" at bounding box center [21, 431] width 37 height 8
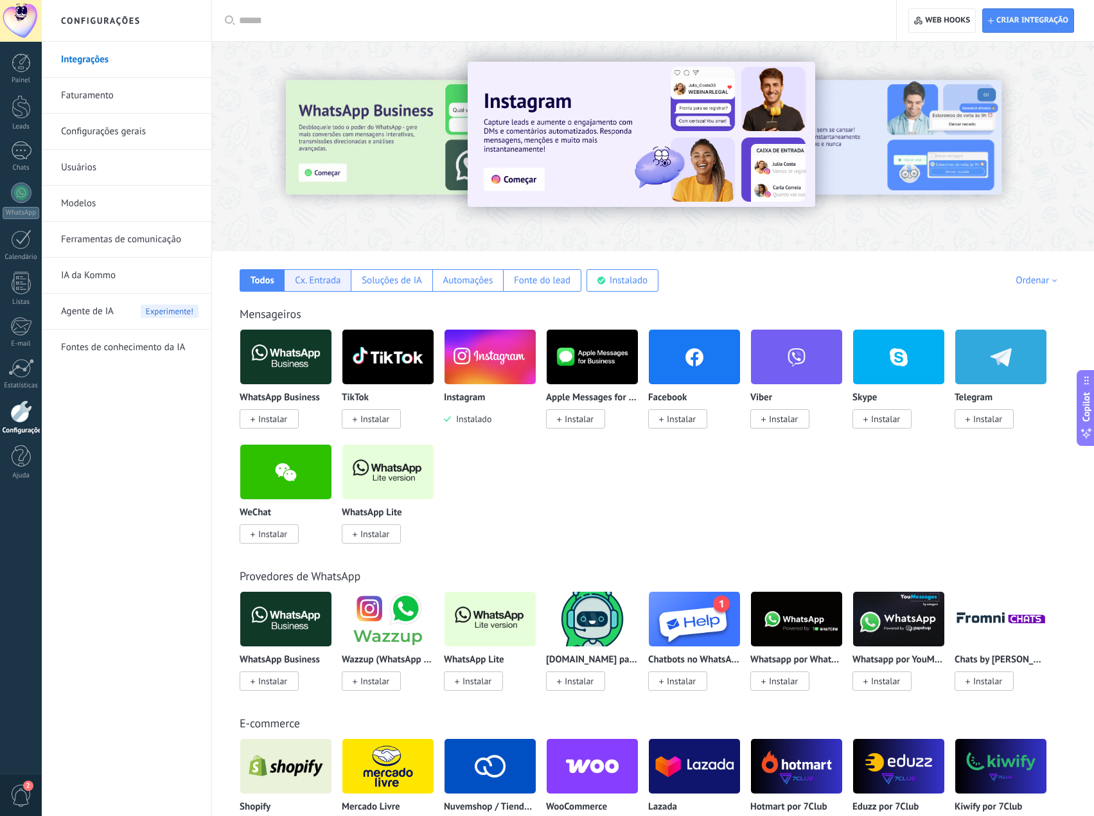
click at [312, 280] on div "Cx. Entrada" at bounding box center [318, 280] width 46 height 12
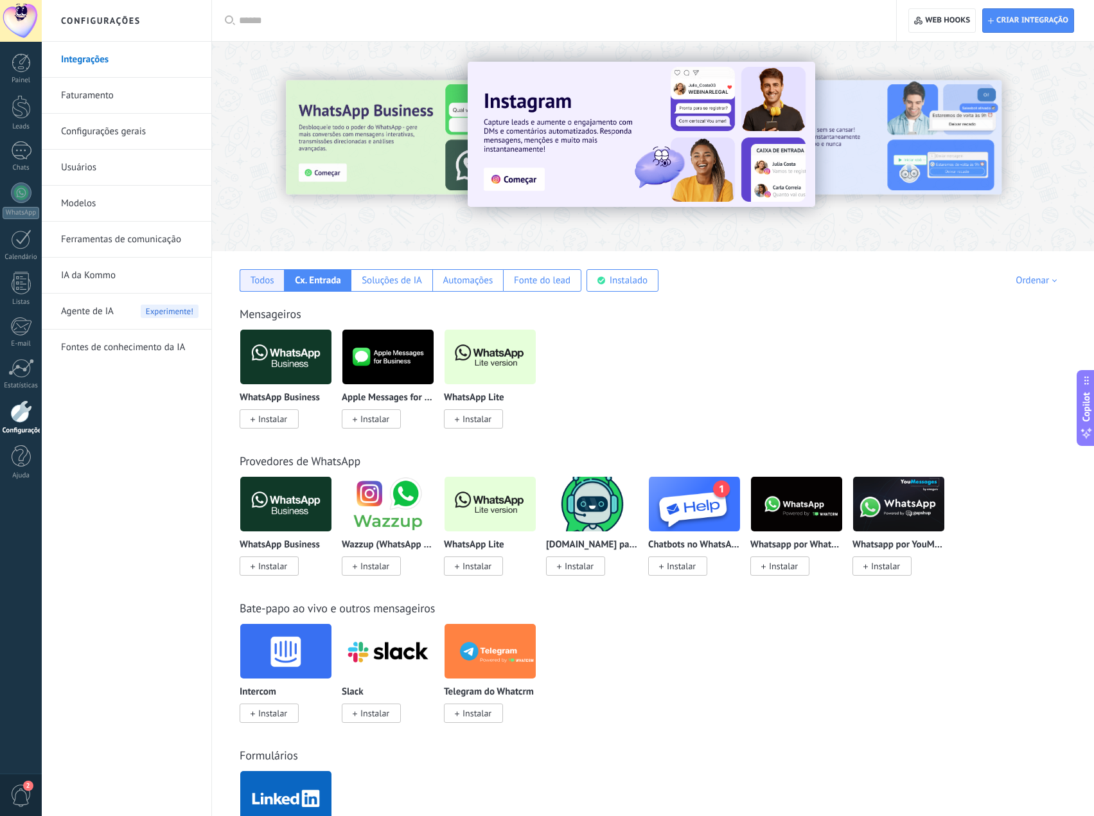
click at [267, 282] on div "Todos" at bounding box center [263, 280] width 24 height 12
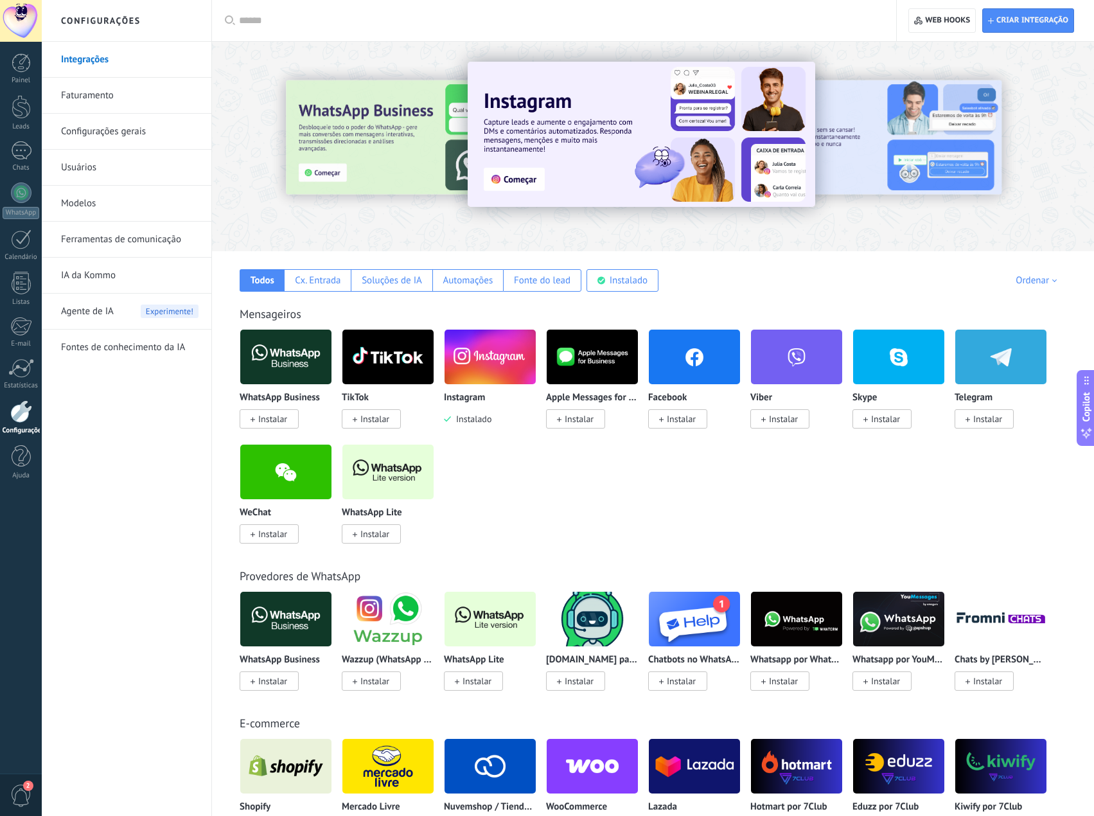
click at [501, 379] on img at bounding box center [490, 357] width 91 height 62
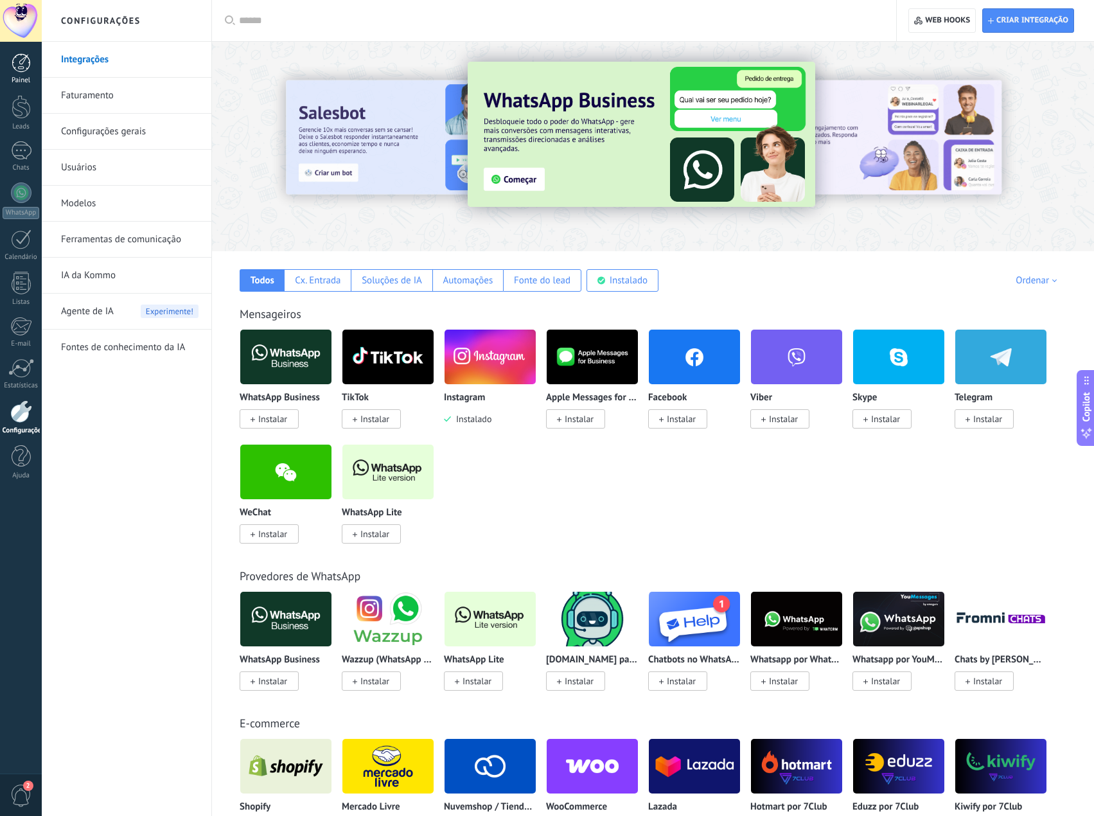
click at [27, 67] on div at bounding box center [21, 62] width 19 height 19
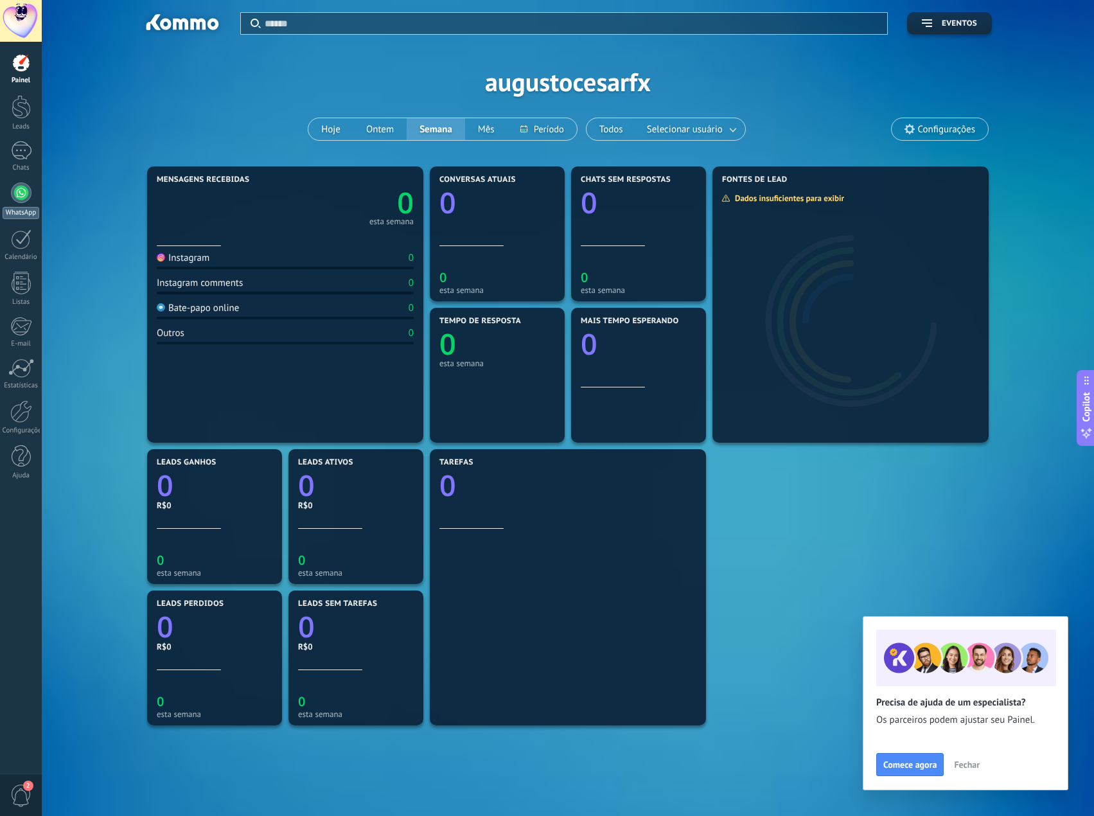
click at [18, 199] on div at bounding box center [21, 193] width 21 height 21
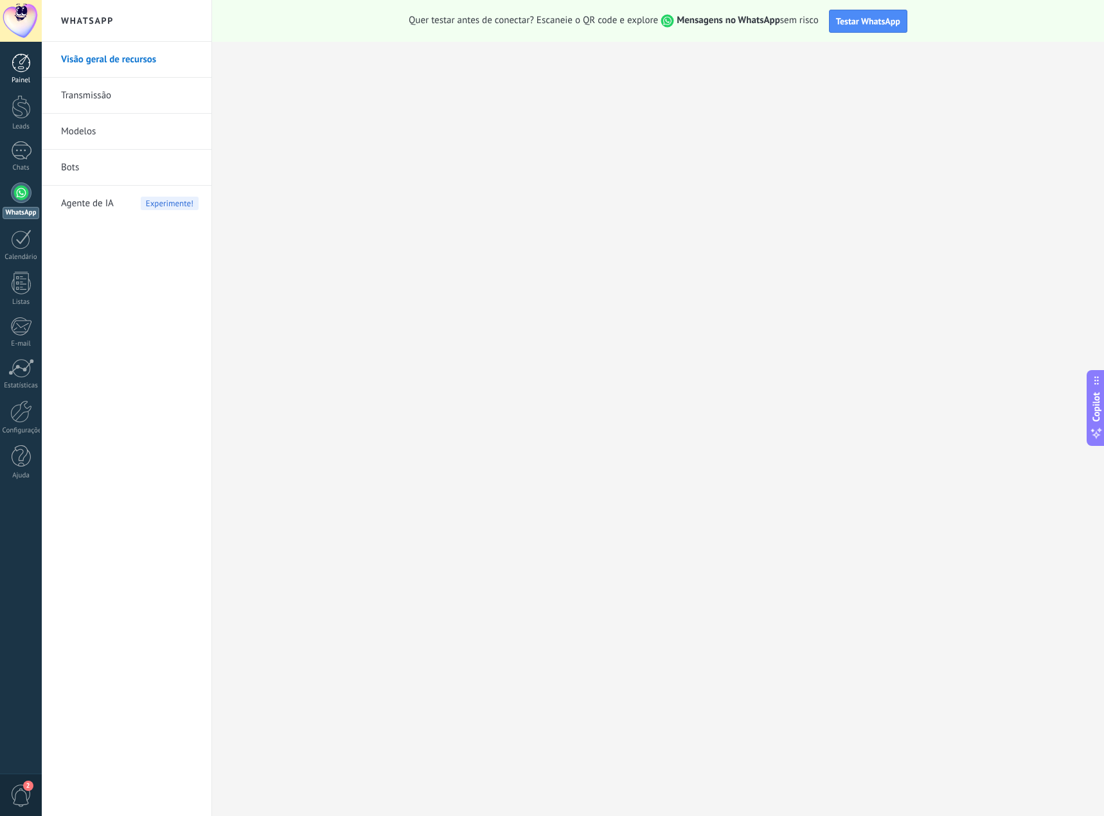
click at [17, 72] on link "Painel" at bounding box center [21, 68] width 42 height 31
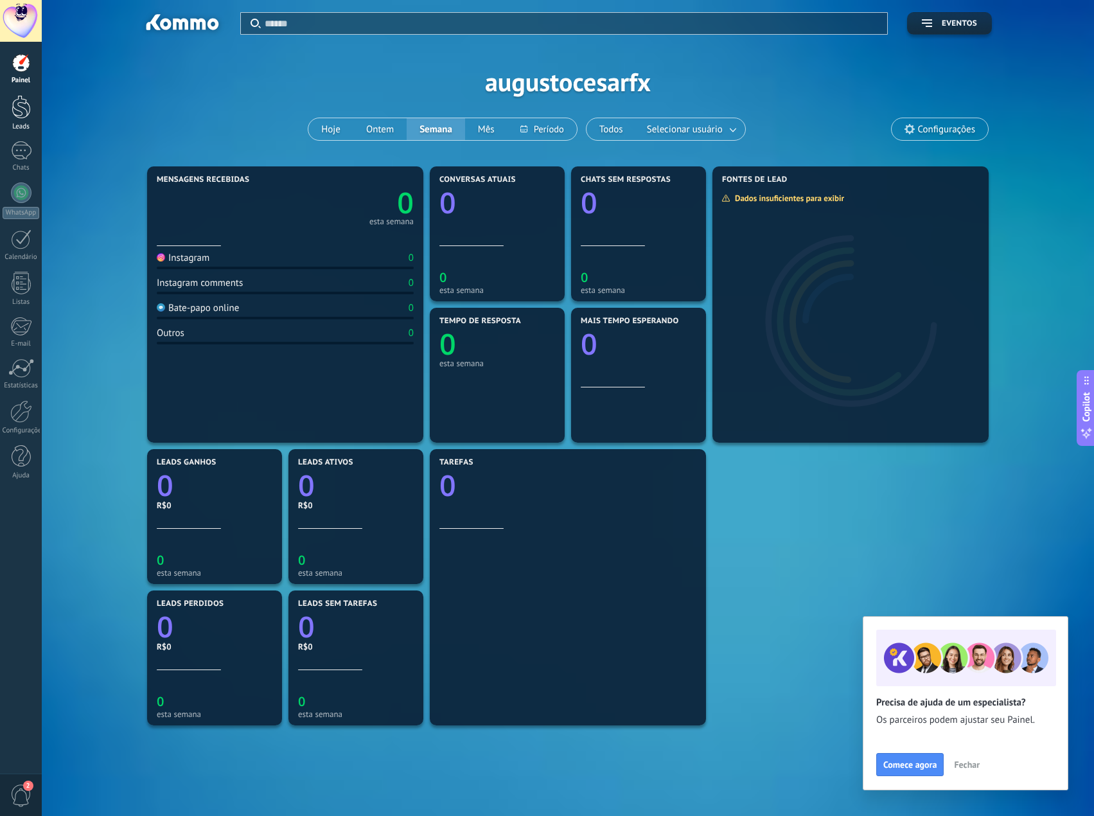
click at [24, 118] on div at bounding box center [21, 107] width 19 height 24
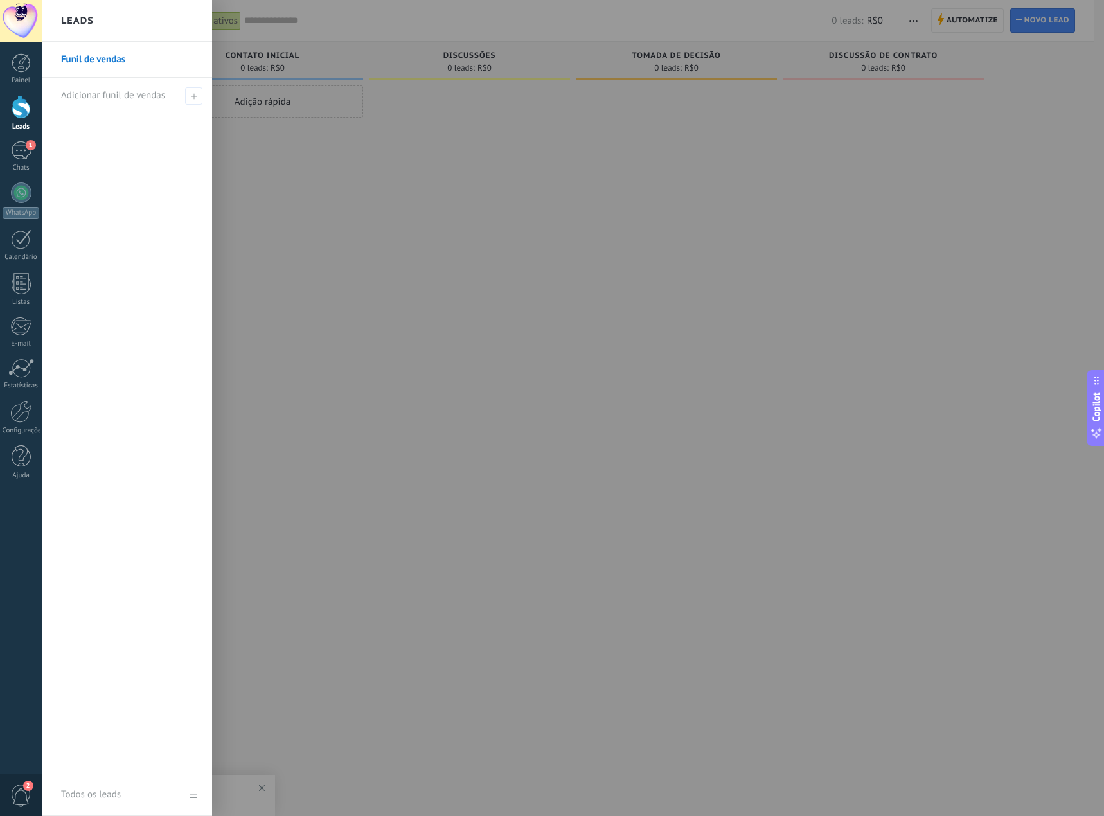
click at [0, 95] on link "Leads" at bounding box center [21, 113] width 42 height 36
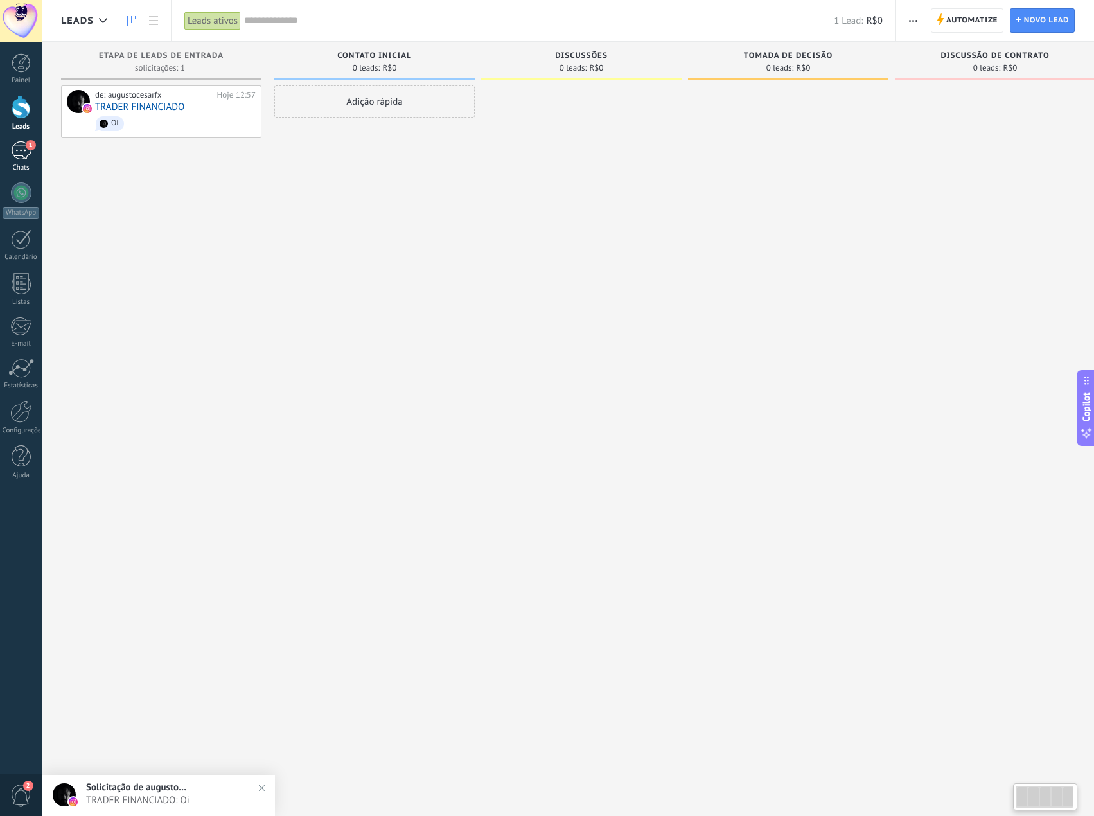
click at [22, 164] on div "Chats" at bounding box center [21, 168] width 37 height 8
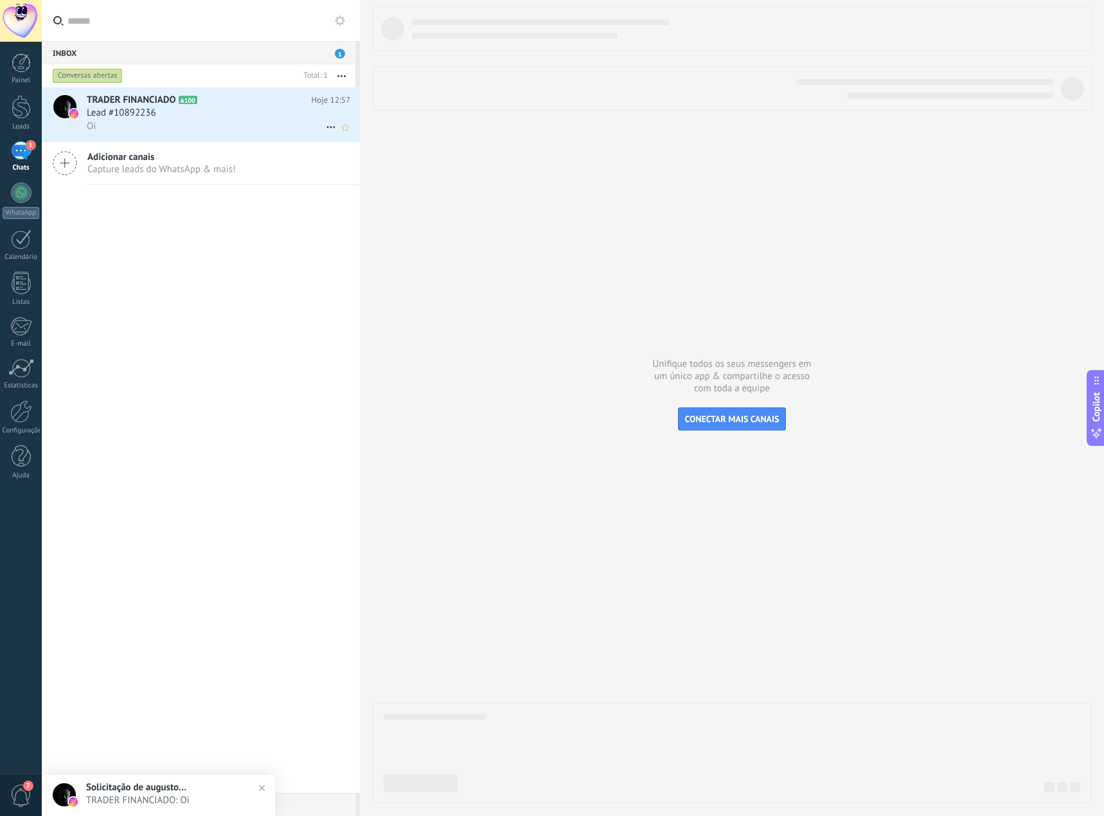
click at [161, 121] on div "Oi" at bounding box center [218, 126] width 263 height 13
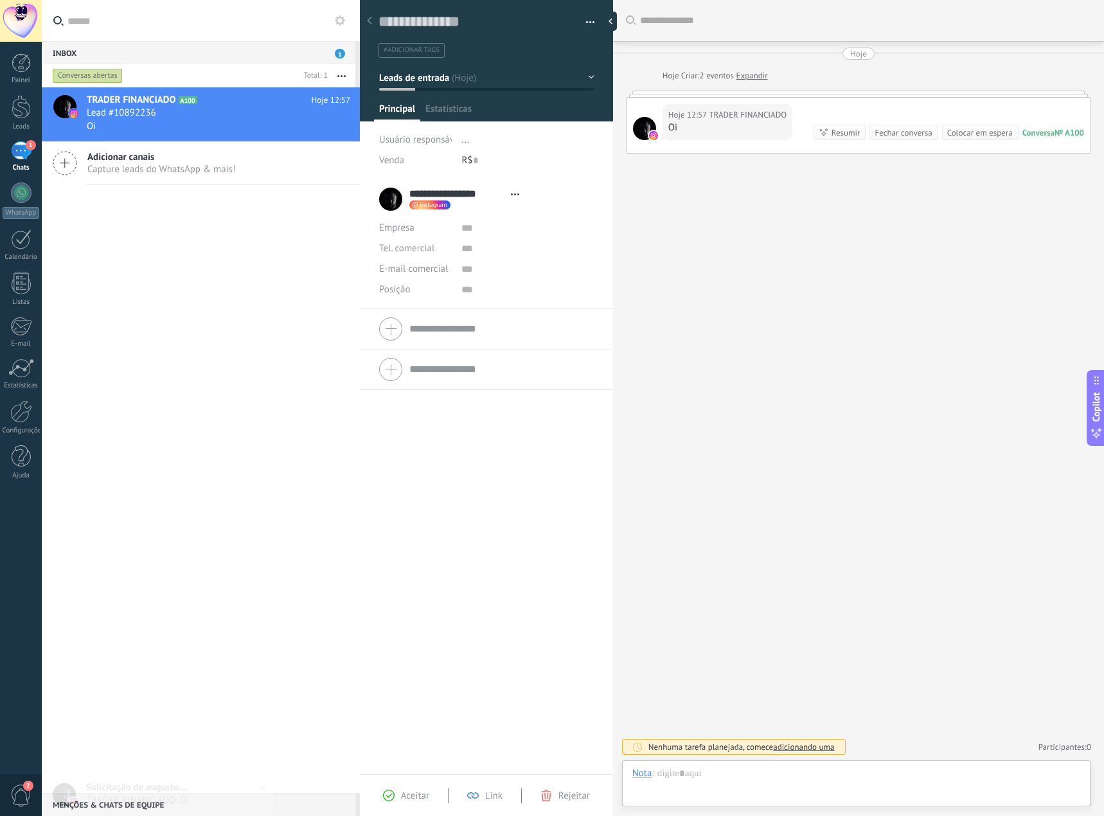
scroll to position [19, 0]
click at [904, 585] on div at bounding box center [856, 786] width 448 height 39
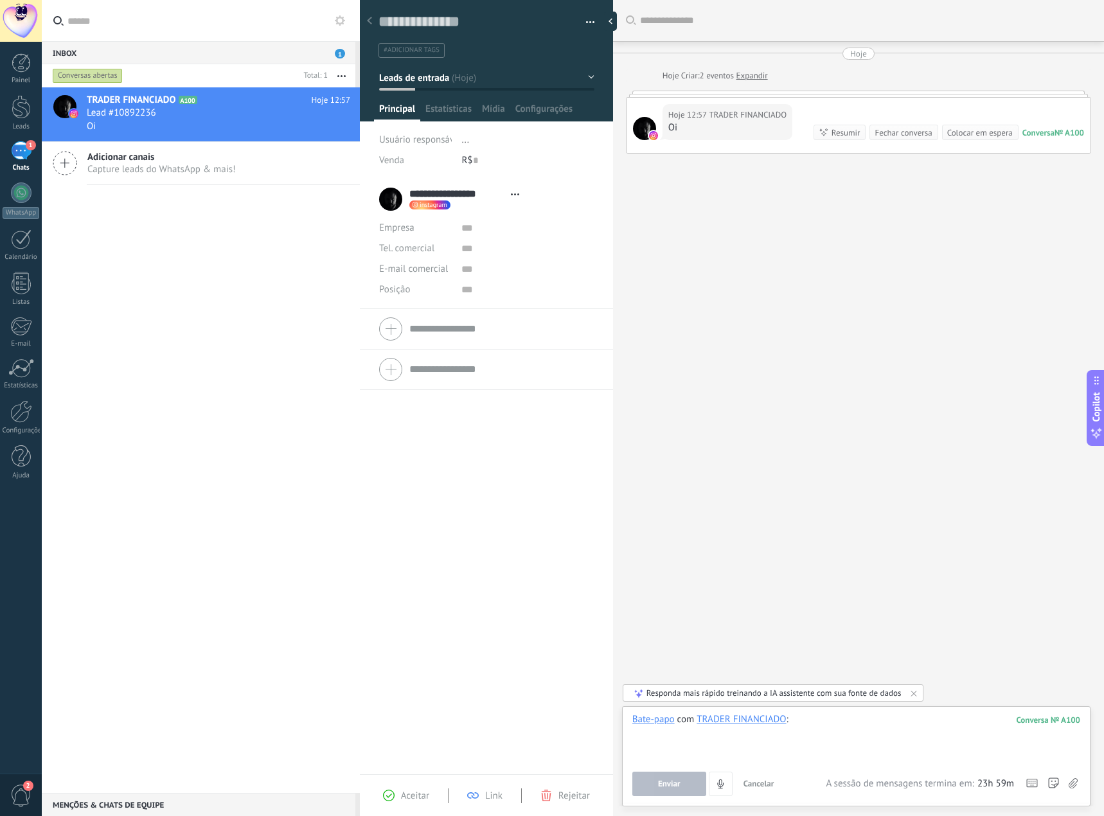
click at [835, 585] on div at bounding box center [856, 737] width 448 height 49
click at [746, 585] on div at bounding box center [856, 732] width 448 height 13
click at [690, 585] on button "Enviar" at bounding box center [669, 784] width 74 height 24
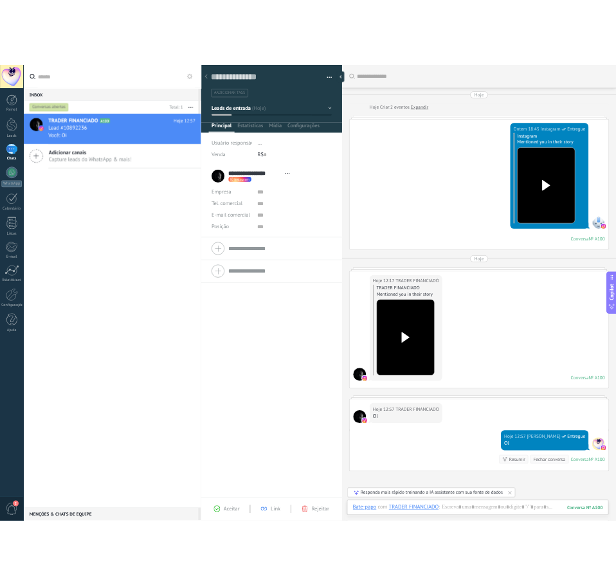
scroll to position [39, 0]
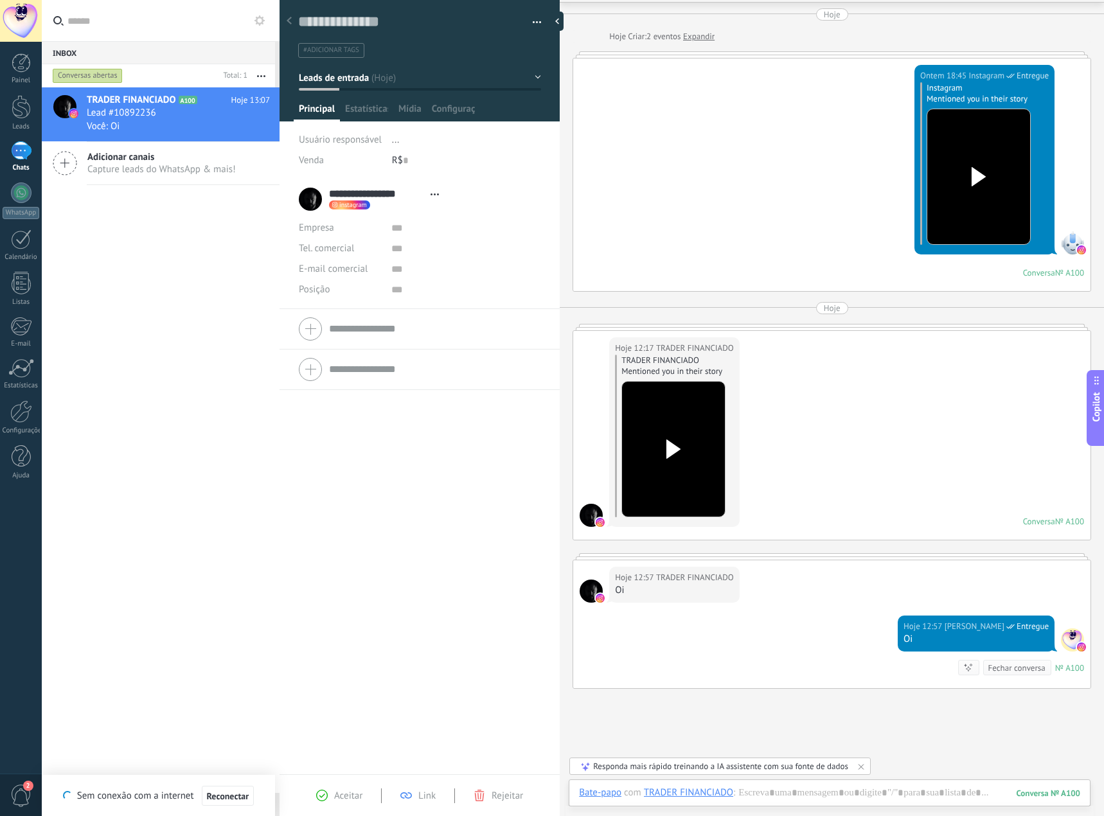
type textarea "**********"
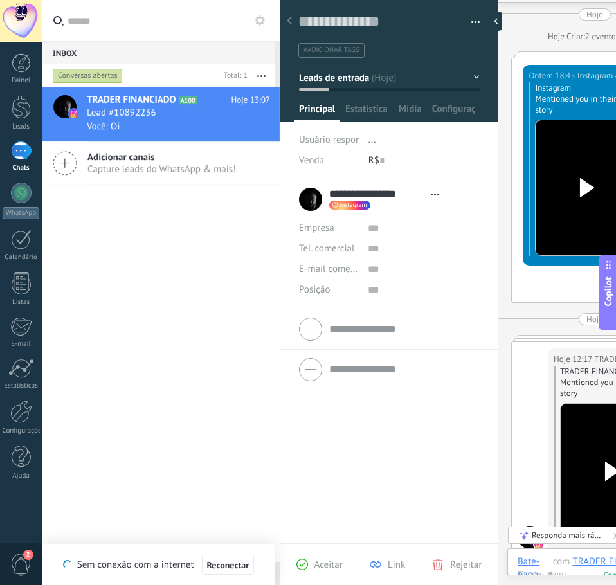
scroll to position [19, 0]
